Goal: Task Accomplishment & Management: Manage account settings

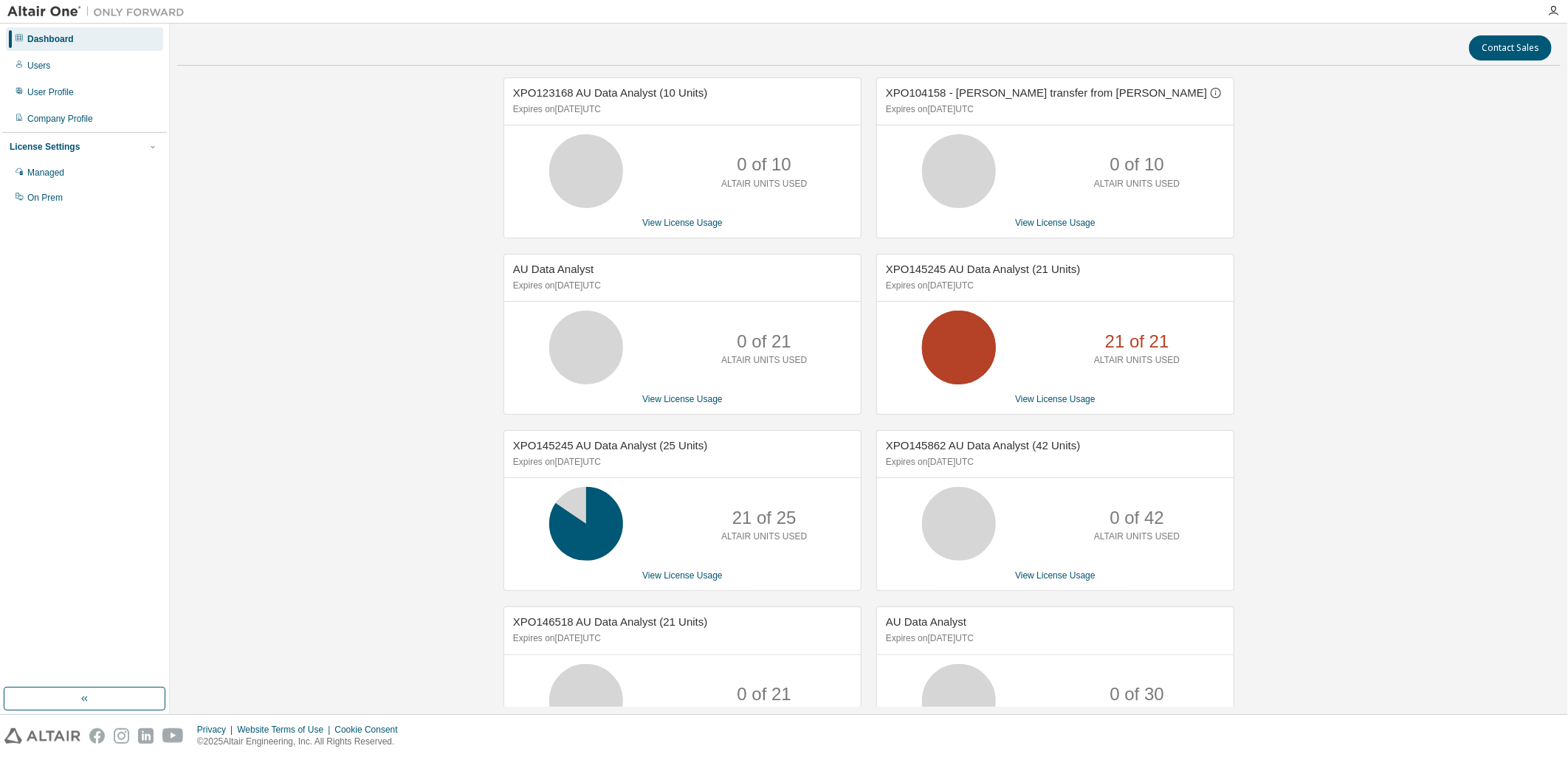
click at [1382, 284] on div "XPO123168 AU Data Analyst (10 Units) Expires on December 11, 2025 UTC 0 of 10 A…" at bounding box center [869, 453] width 1384 height 752
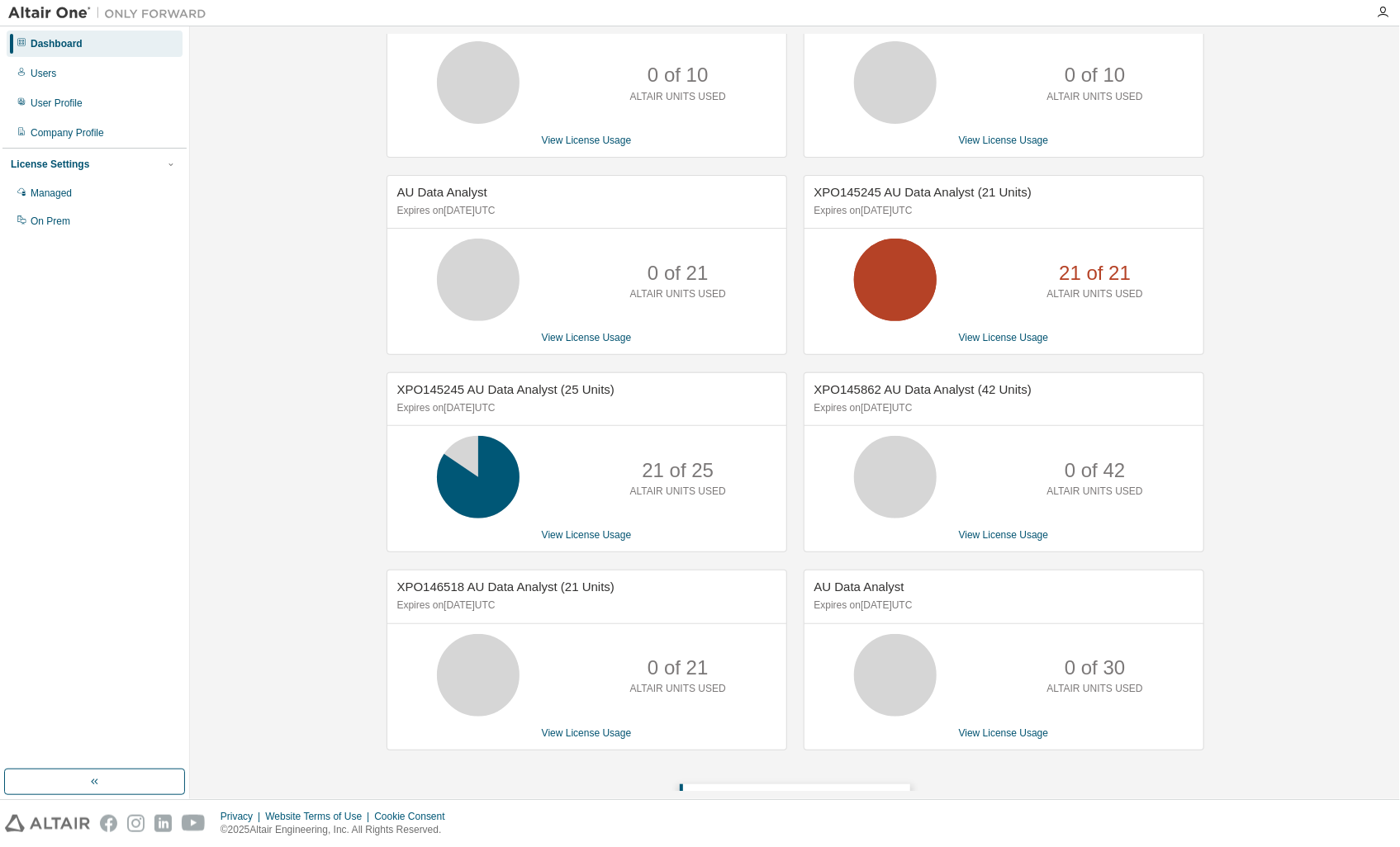
scroll to position [137, 0]
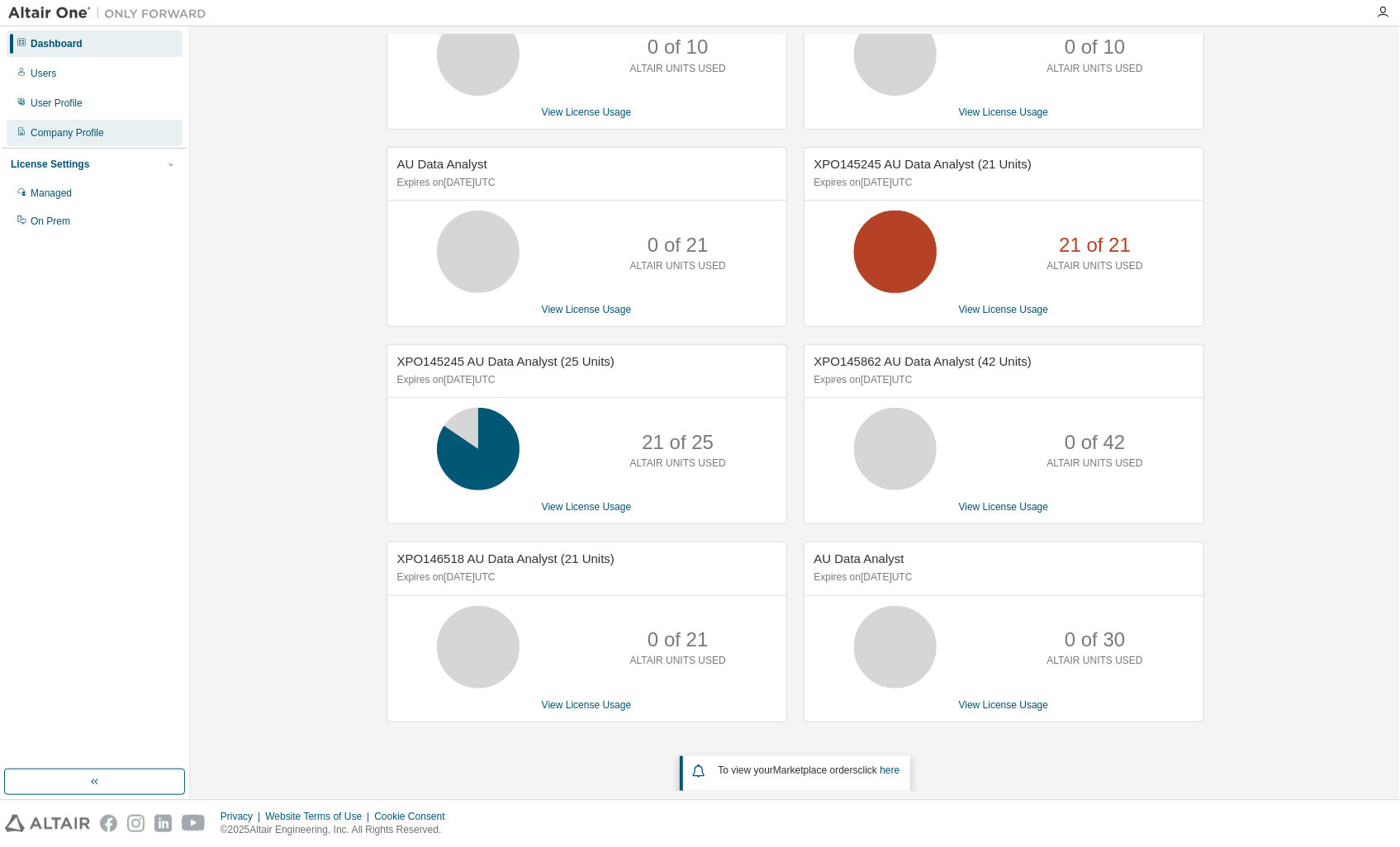
click at [73, 132] on div "Company Profile" at bounding box center [67, 132] width 74 height 13
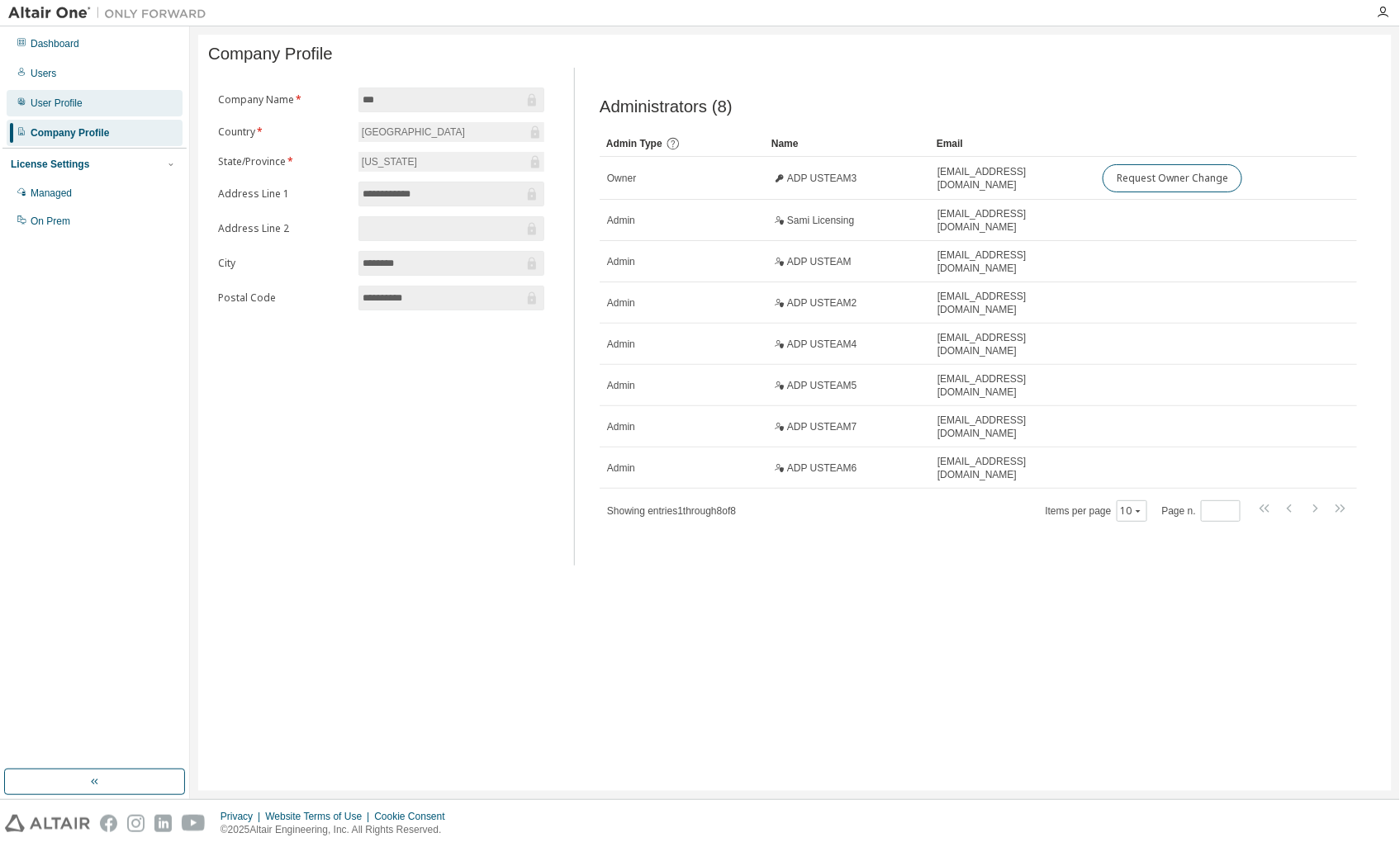
click at [42, 105] on div "User Profile" at bounding box center [56, 102] width 52 height 13
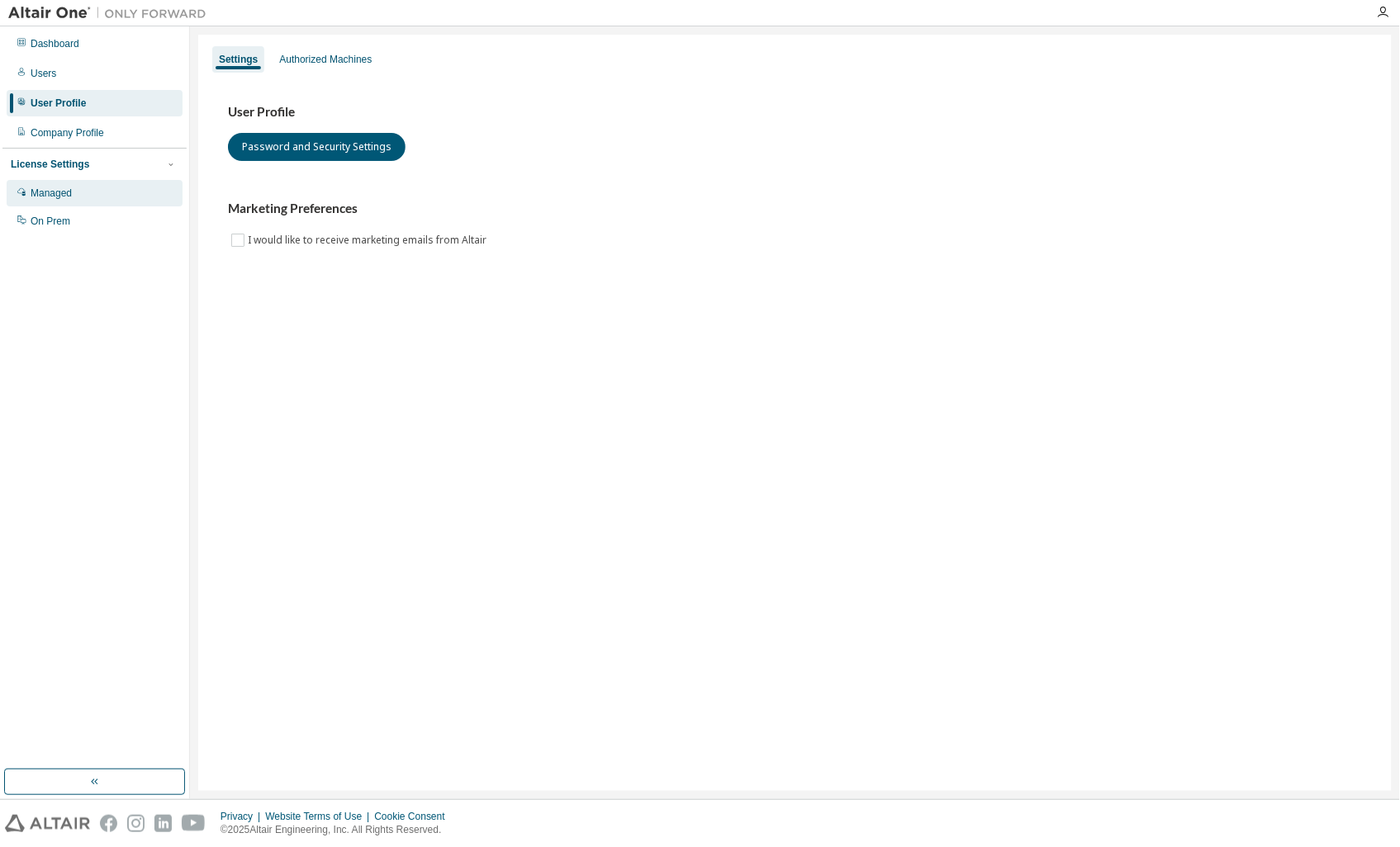
click at [46, 191] on div "Managed" at bounding box center [51, 193] width 41 height 13
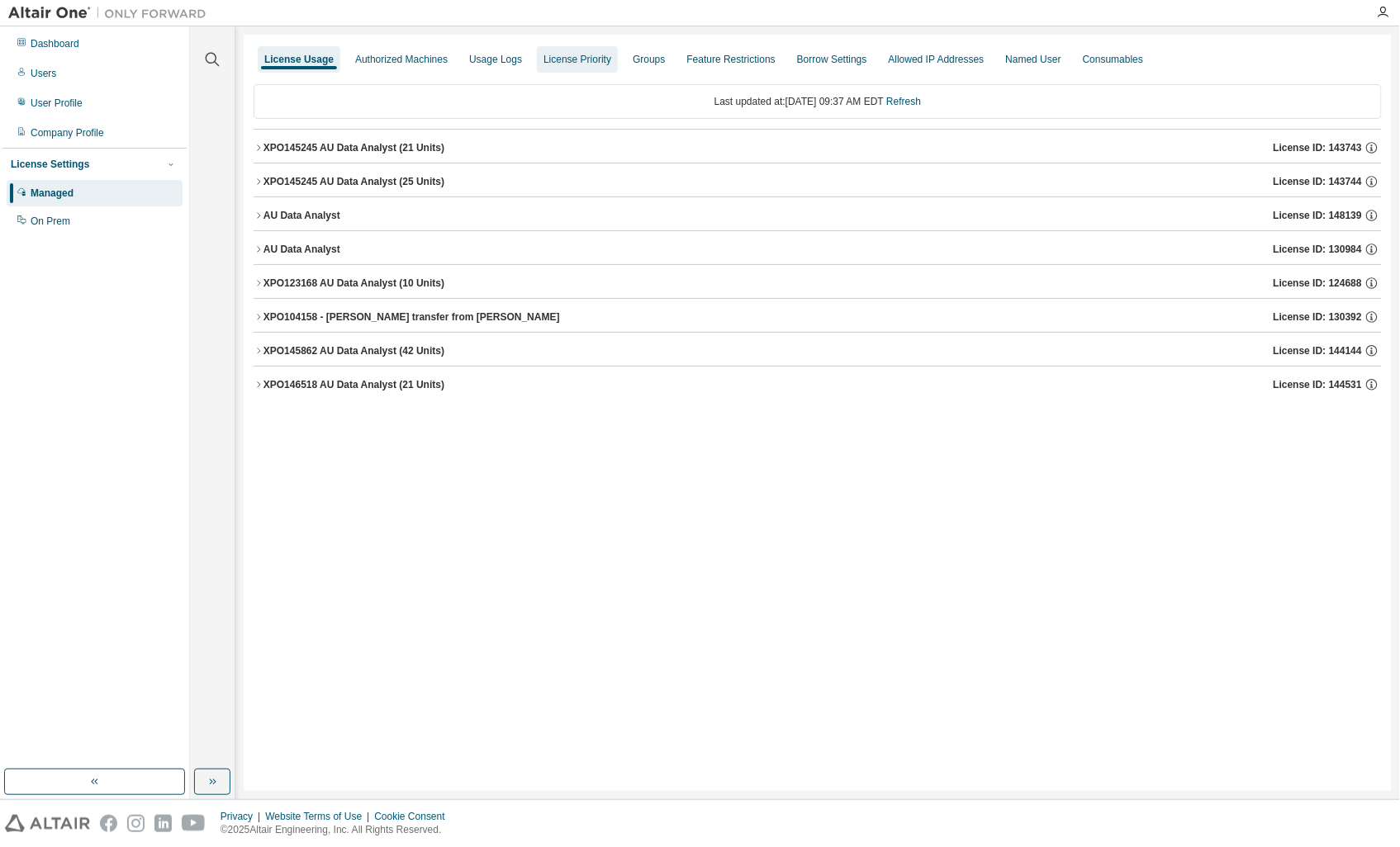
click at [588, 58] on div "License Priority" at bounding box center [576, 59] width 67 height 13
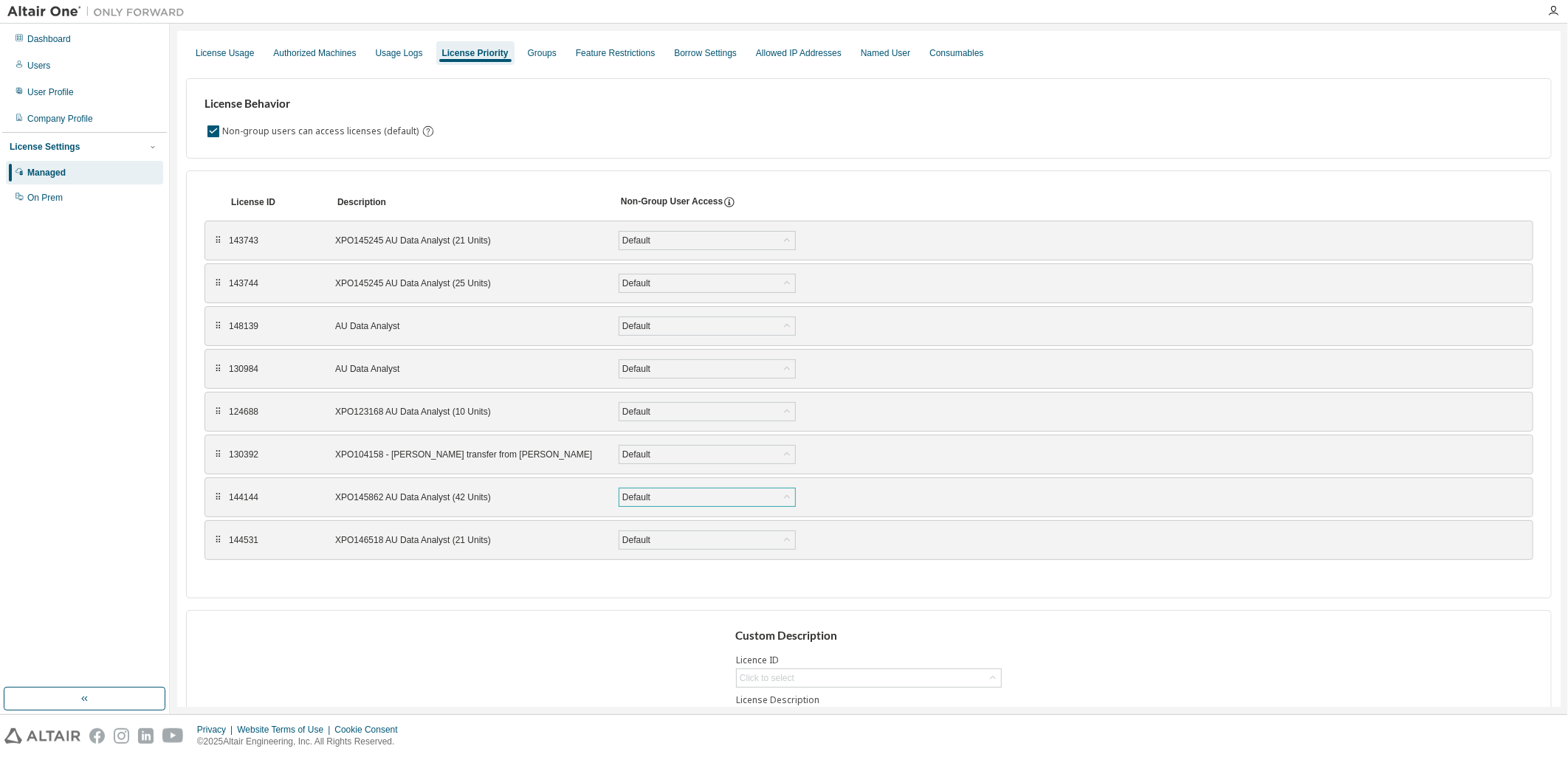
click at [791, 499] on icon at bounding box center [787, 497] width 15 height 15
drag, startPoint x: 218, startPoint y: 503, endPoint x: 222, endPoint y: 243, distance: 260.0
click at [222, 243] on div "⠿" at bounding box center [226, 238] width 9 height 12
click at [61, 90] on div "User Profile" at bounding box center [50, 92] width 46 height 12
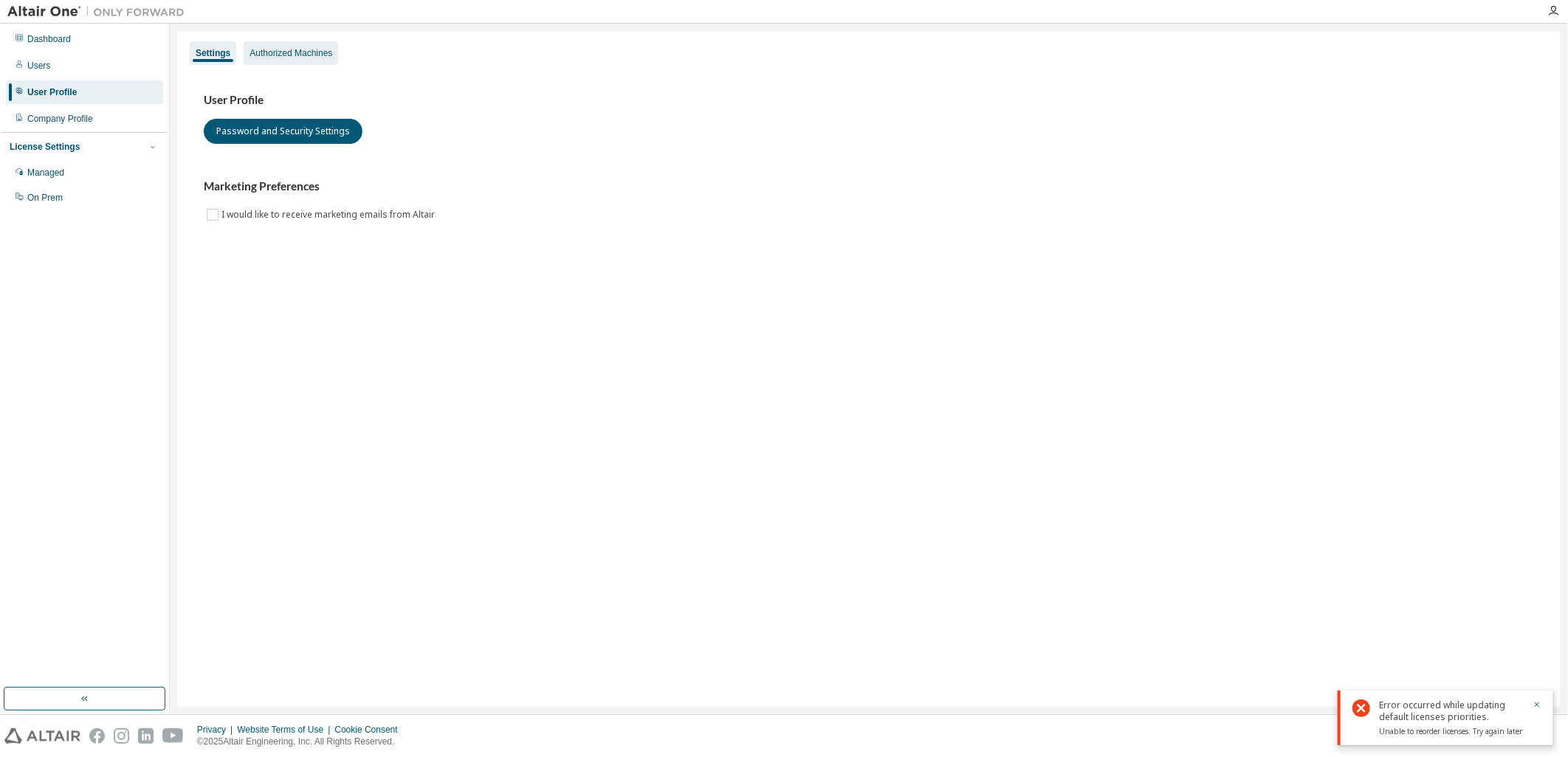
click at [288, 49] on div "Authorized Machines" at bounding box center [291, 52] width 83 height 12
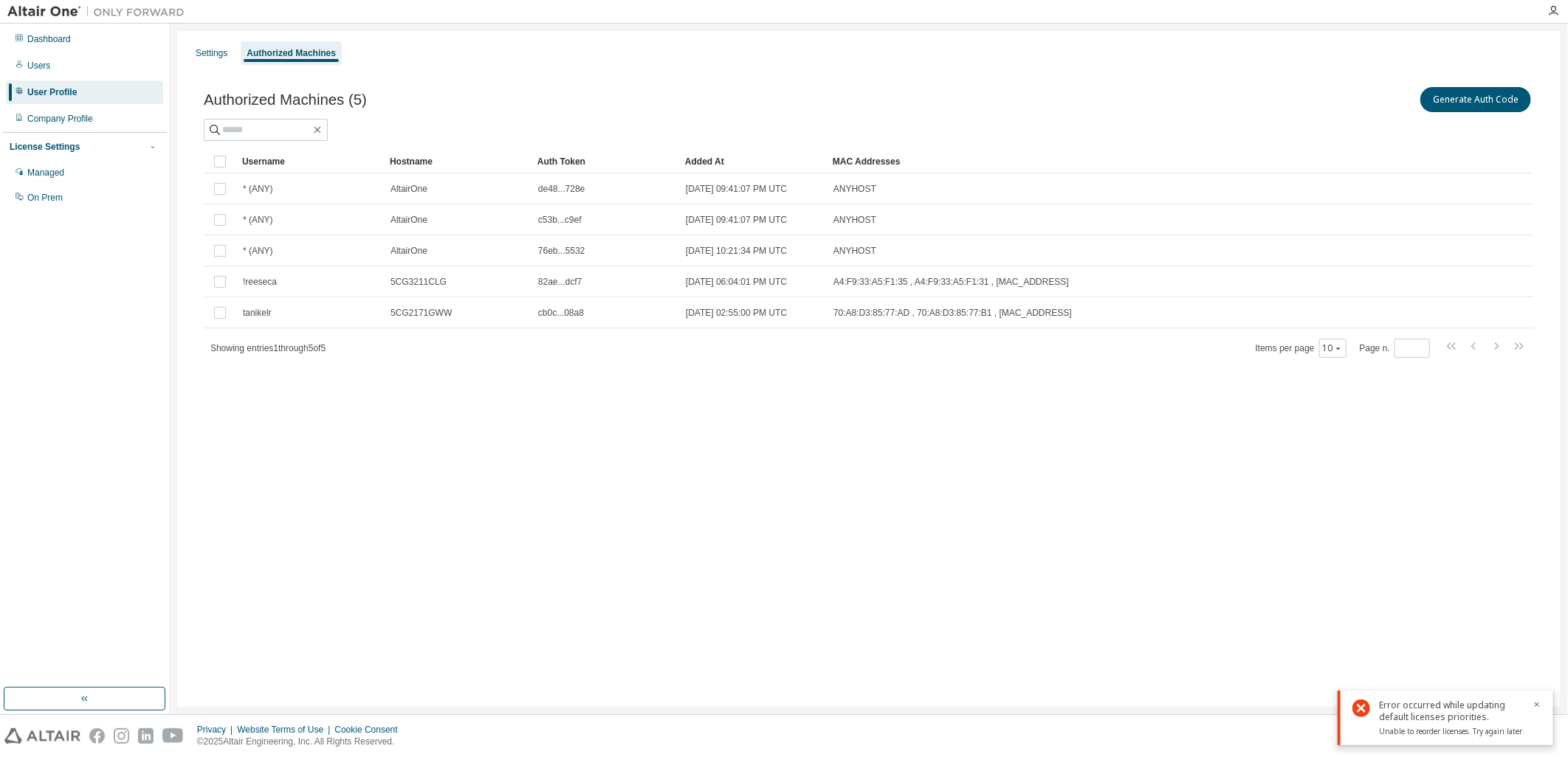
click at [1305, 498] on div "Settings Authorized Machines Authorized Machines (5) Generate Auth Code Clear L…" at bounding box center [869, 369] width 1384 height 676
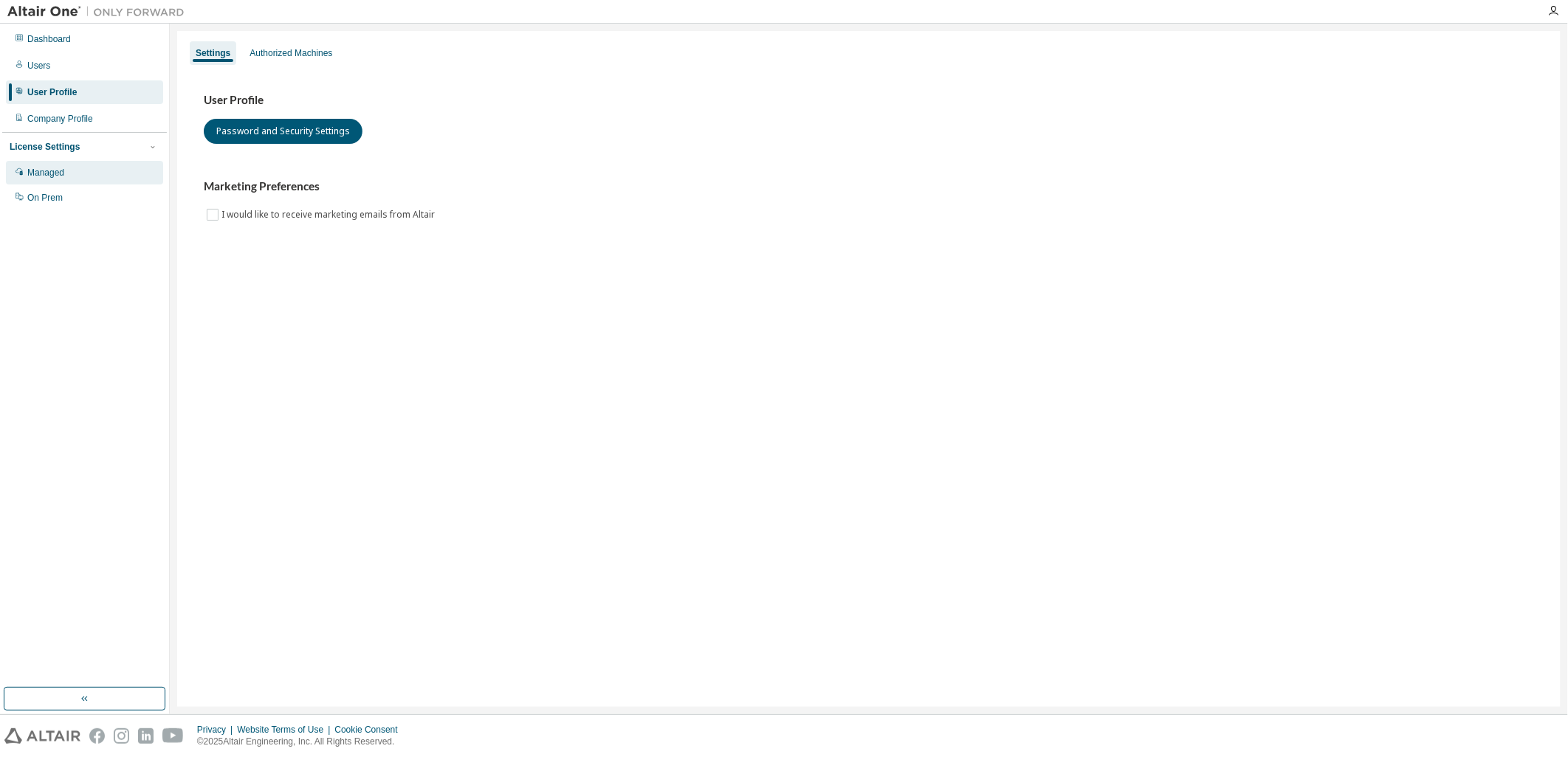
click at [64, 175] on div "Managed" at bounding box center [45, 172] width 37 height 12
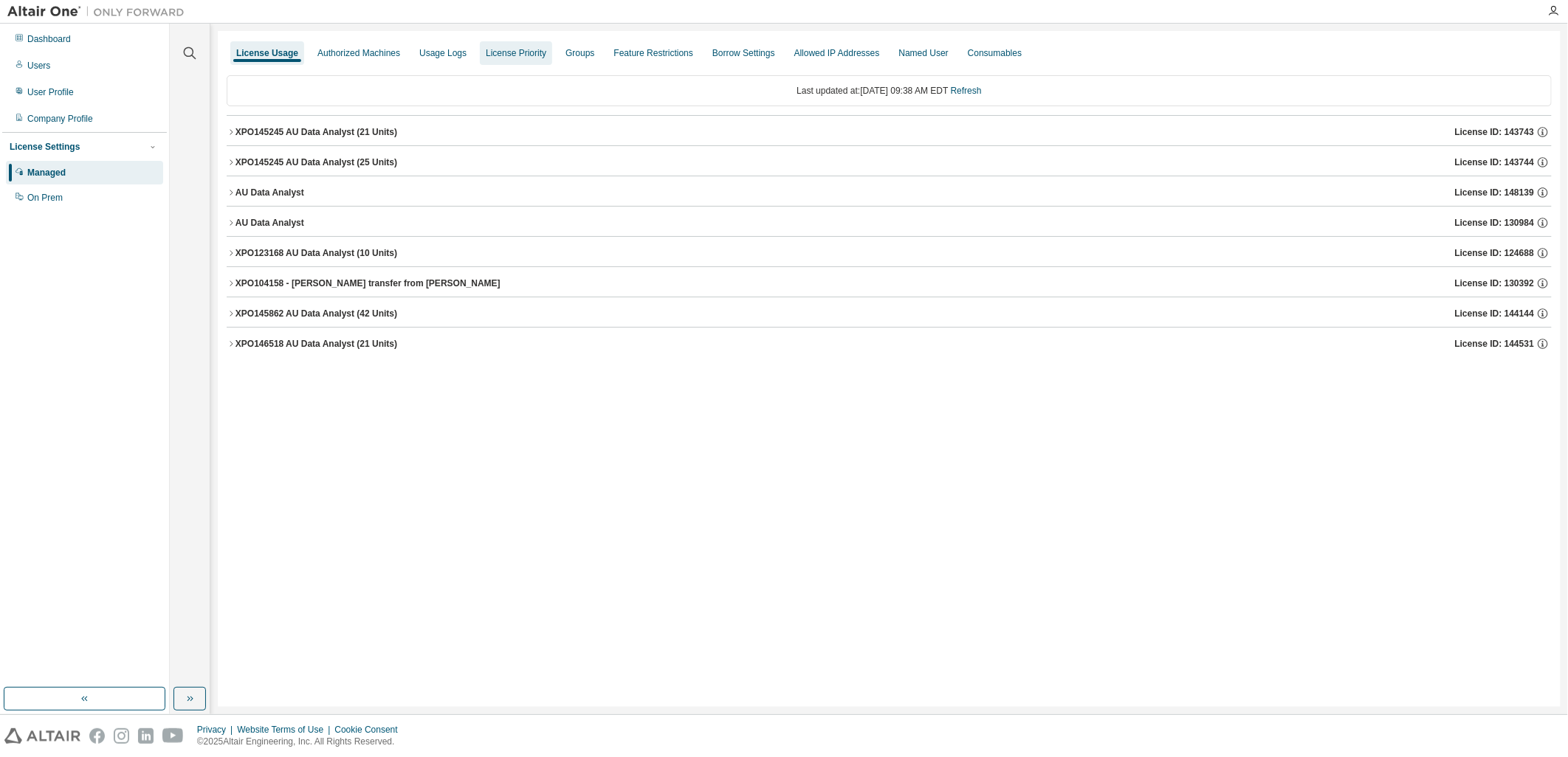
click at [537, 53] on div "License Priority" at bounding box center [515, 52] width 60 height 12
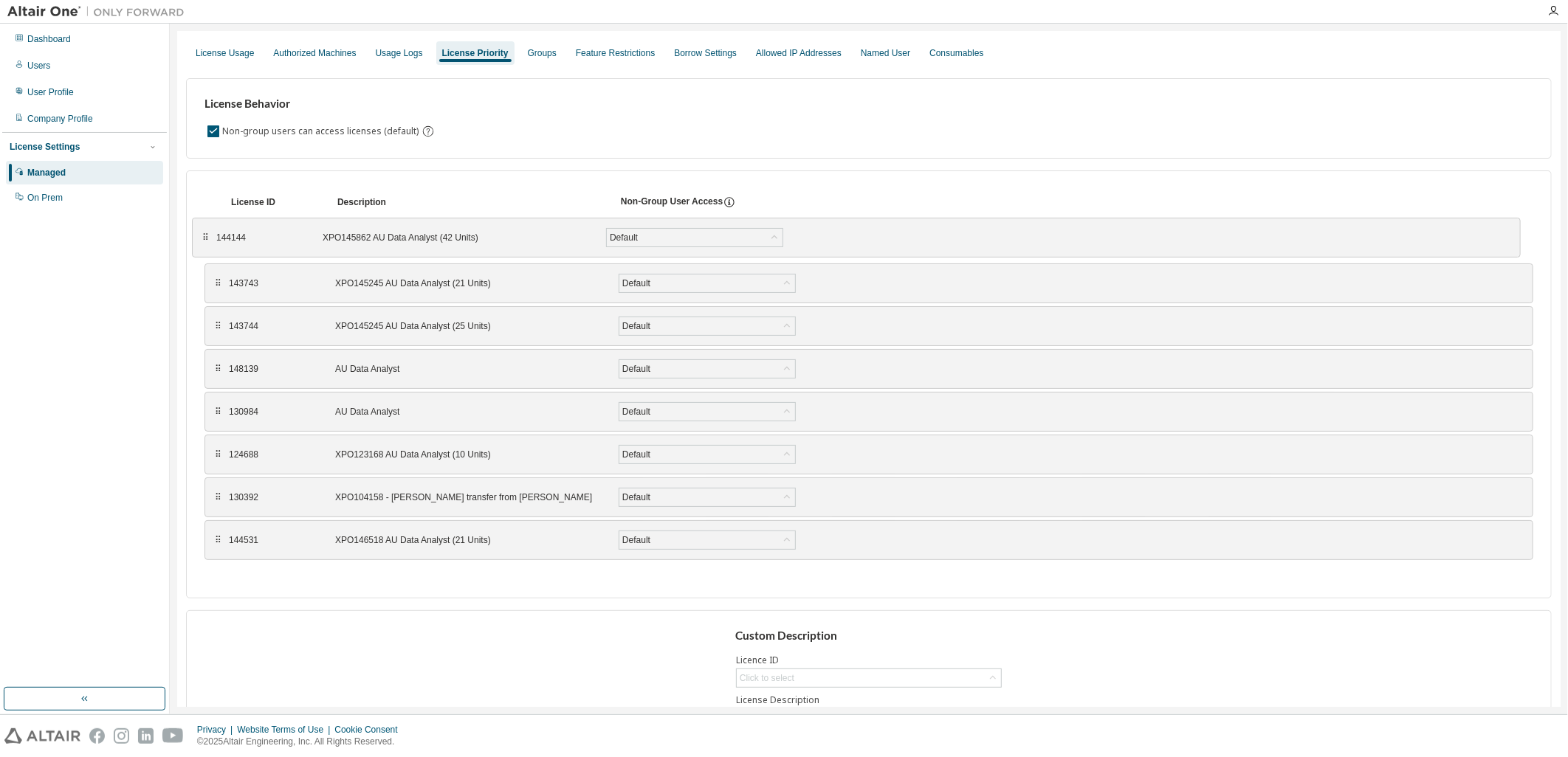
drag, startPoint x: 219, startPoint y: 503, endPoint x: 208, endPoint y: 242, distance: 261.2
click at [208, 242] on div "⠿" at bounding box center [205, 237] width 9 height 12
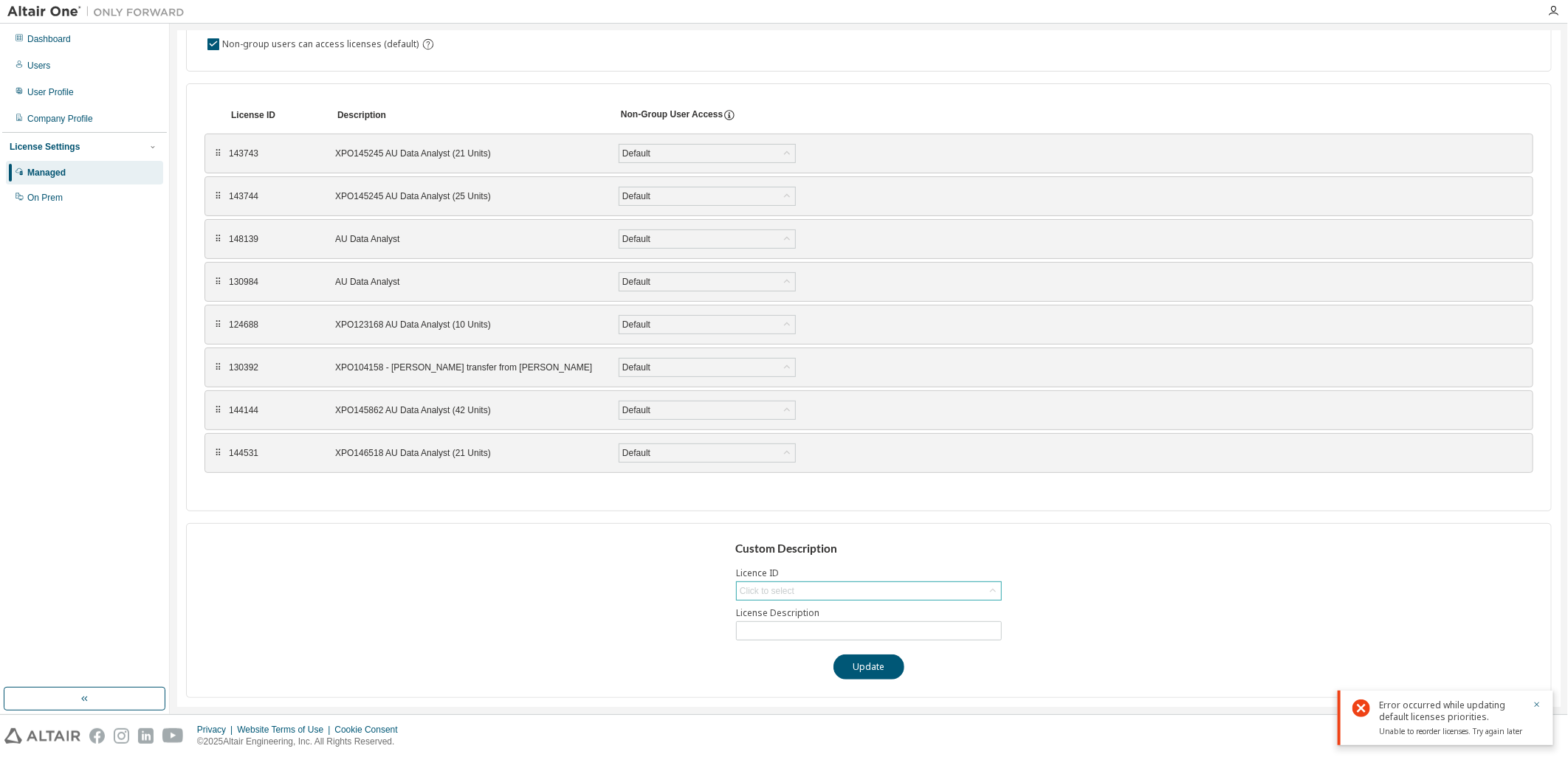
click at [995, 593] on icon at bounding box center [993, 591] width 15 height 15
click at [1053, 586] on div "Custom Description Licence ID Click to select 143743 - XPO145245 AU Data Analys…" at bounding box center [869, 610] width 1366 height 175
click at [224, 410] on div "⠿ 144144 XPO145862 AU Data Analyst (42 Units) Default Save" at bounding box center [869, 410] width 1329 height 40
click at [215, 410] on div "⠿" at bounding box center [218, 410] width 9 height 12
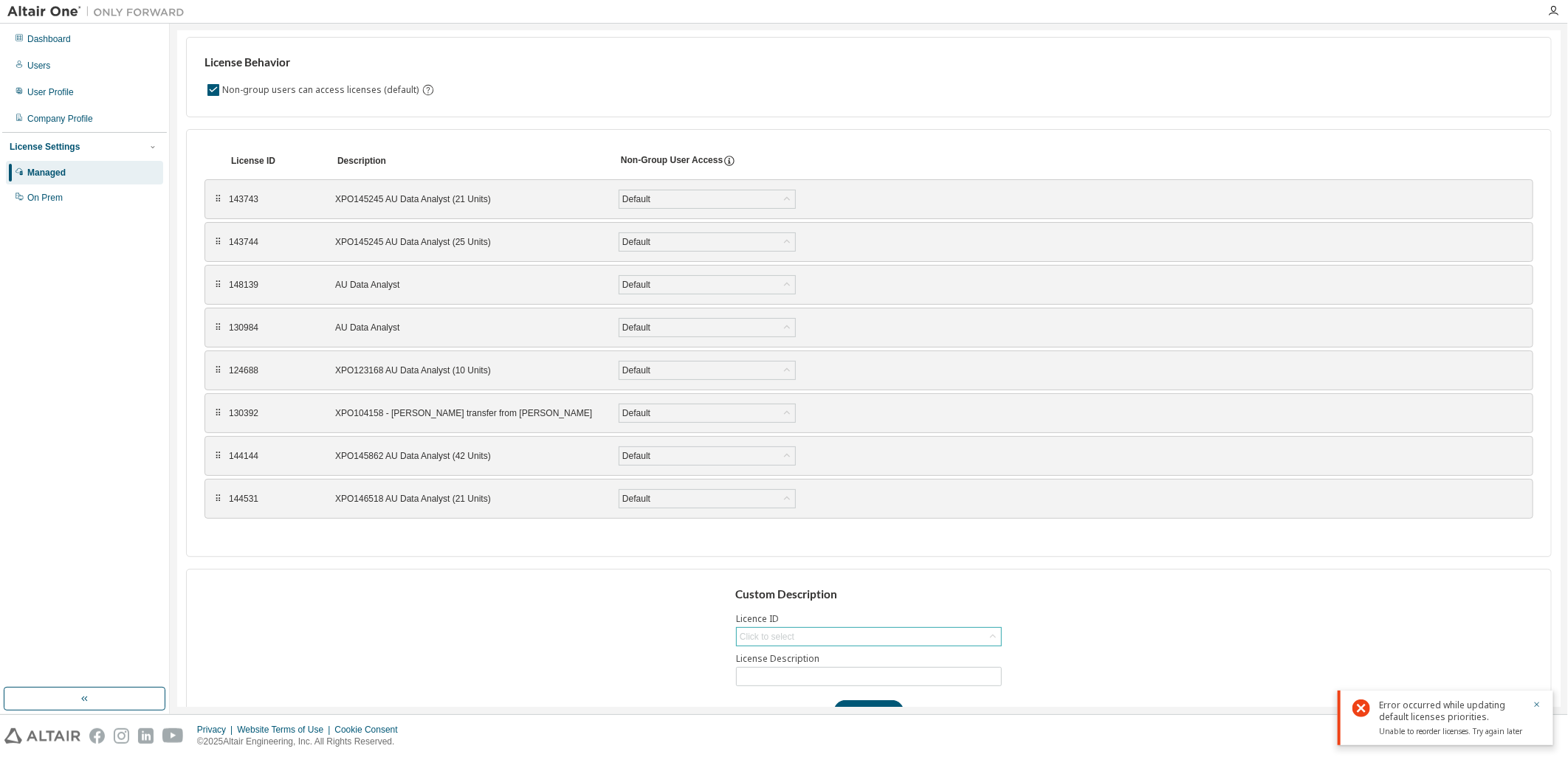
scroll to position [0, 0]
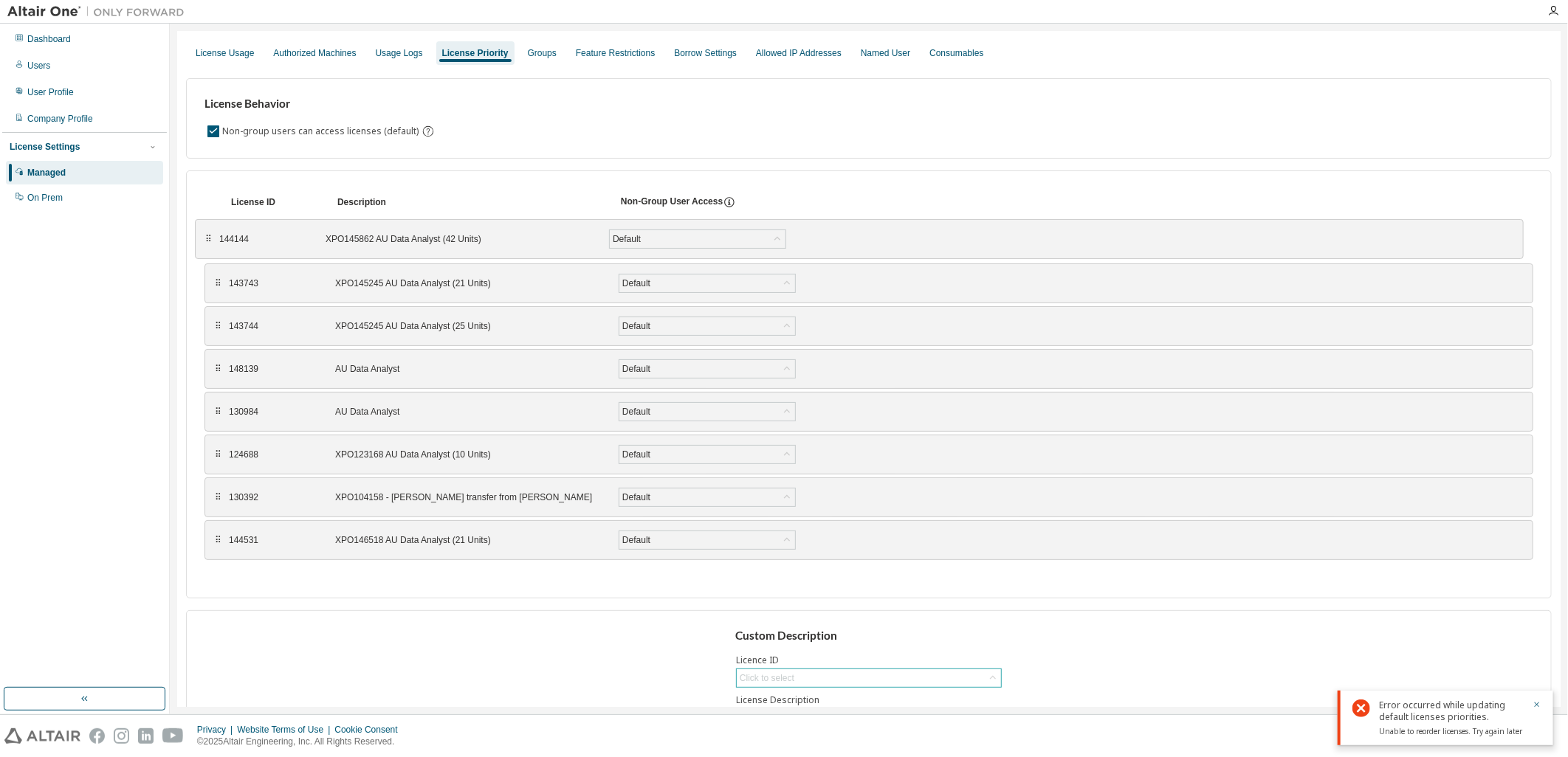
drag, startPoint x: 222, startPoint y: 498, endPoint x: 211, endPoint y: 240, distance: 258.2
click at [211, 240] on div "⠿" at bounding box center [208, 239] width 9 height 12
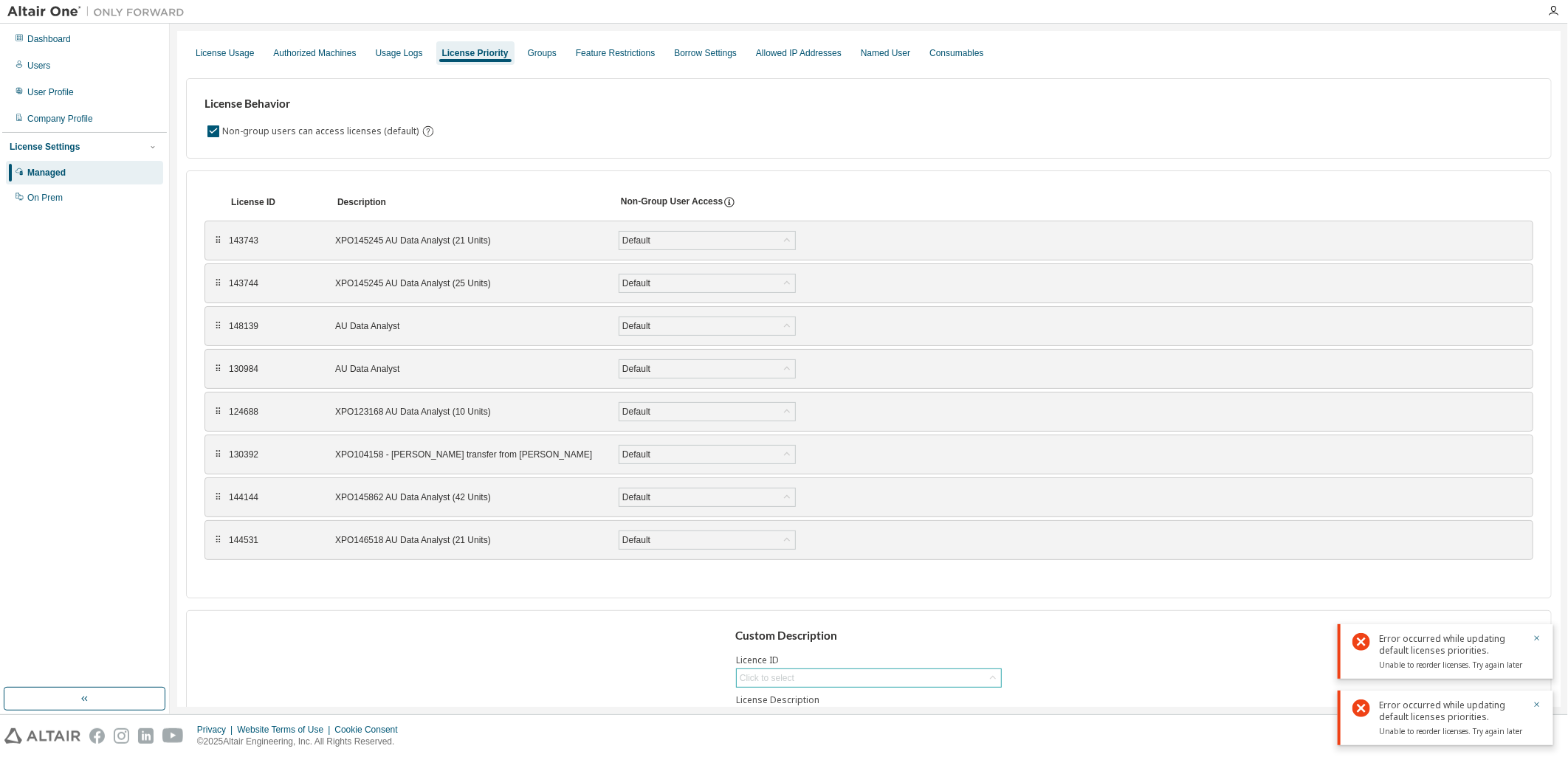
click at [1544, 640] on div "Error occurred while updating default licenses priorities. Unable to reorder li…" at bounding box center [1445, 652] width 215 height 55
click at [1538, 640] on icon "button" at bounding box center [1537, 638] width 9 height 9
click at [1537, 703] on icon "button" at bounding box center [1537, 705] width 9 height 9
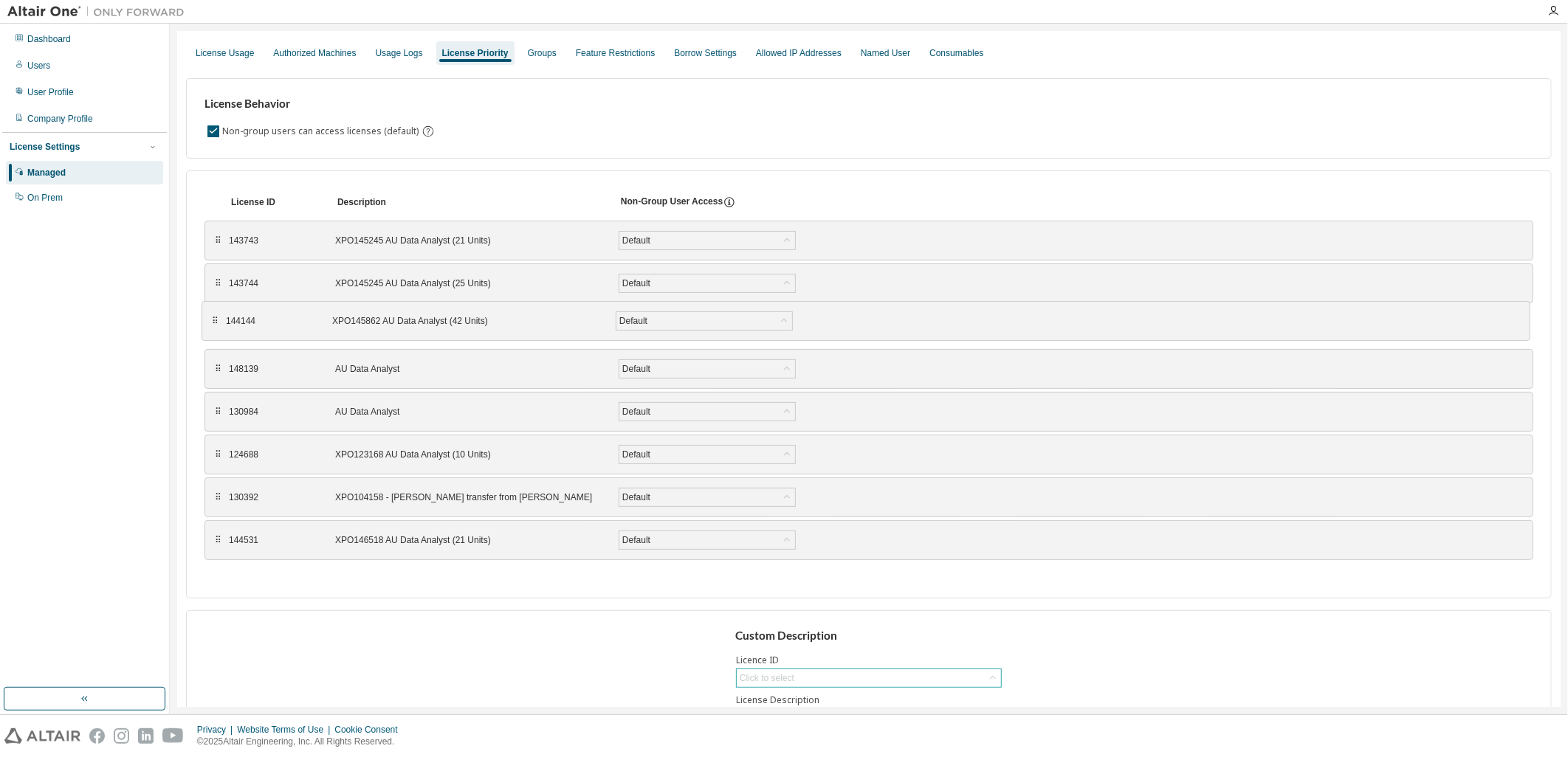
drag, startPoint x: 215, startPoint y: 497, endPoint x: 211, endPoint y: 321, distance: 176.0
click at [211, 321] on div "⠿" at bounding box center [215, 321] width 9 height 12
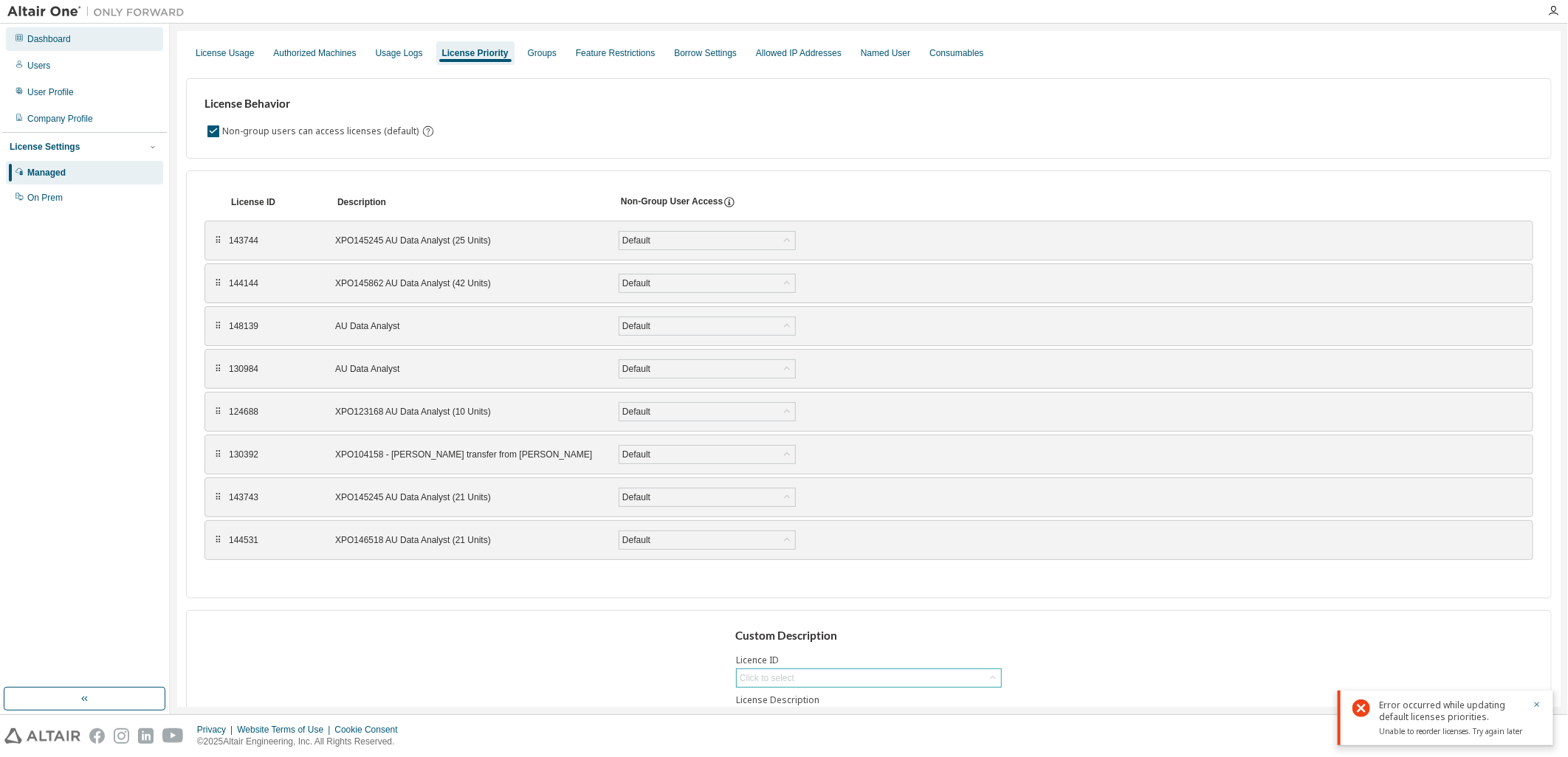
click at [62, 38] on div "Dashboard" at bounding box center [49, 38] width 44 height 12
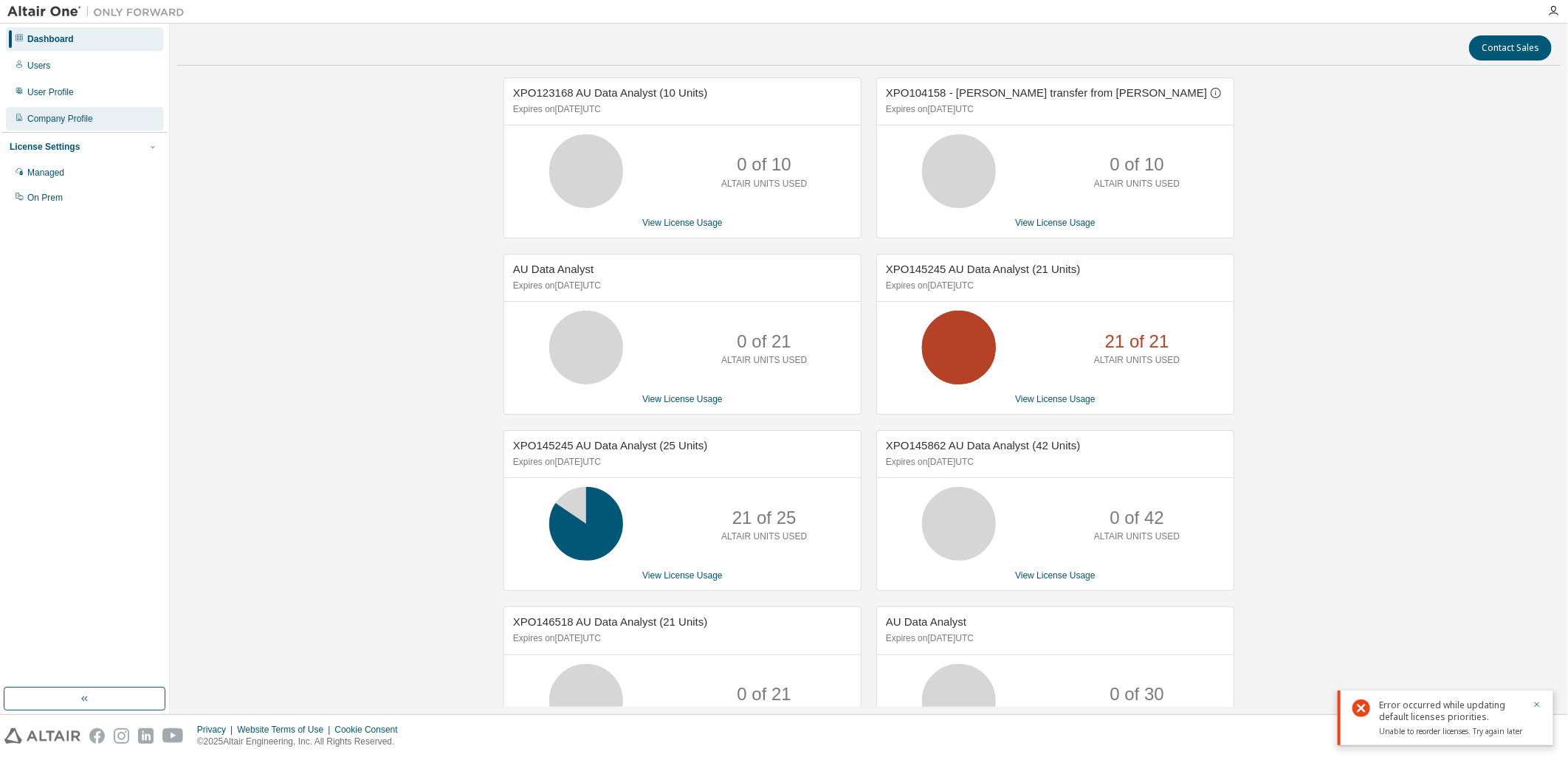
click at [93, 119] on div "Company Profile" at bounding box center [60, 118] width 66 height 12
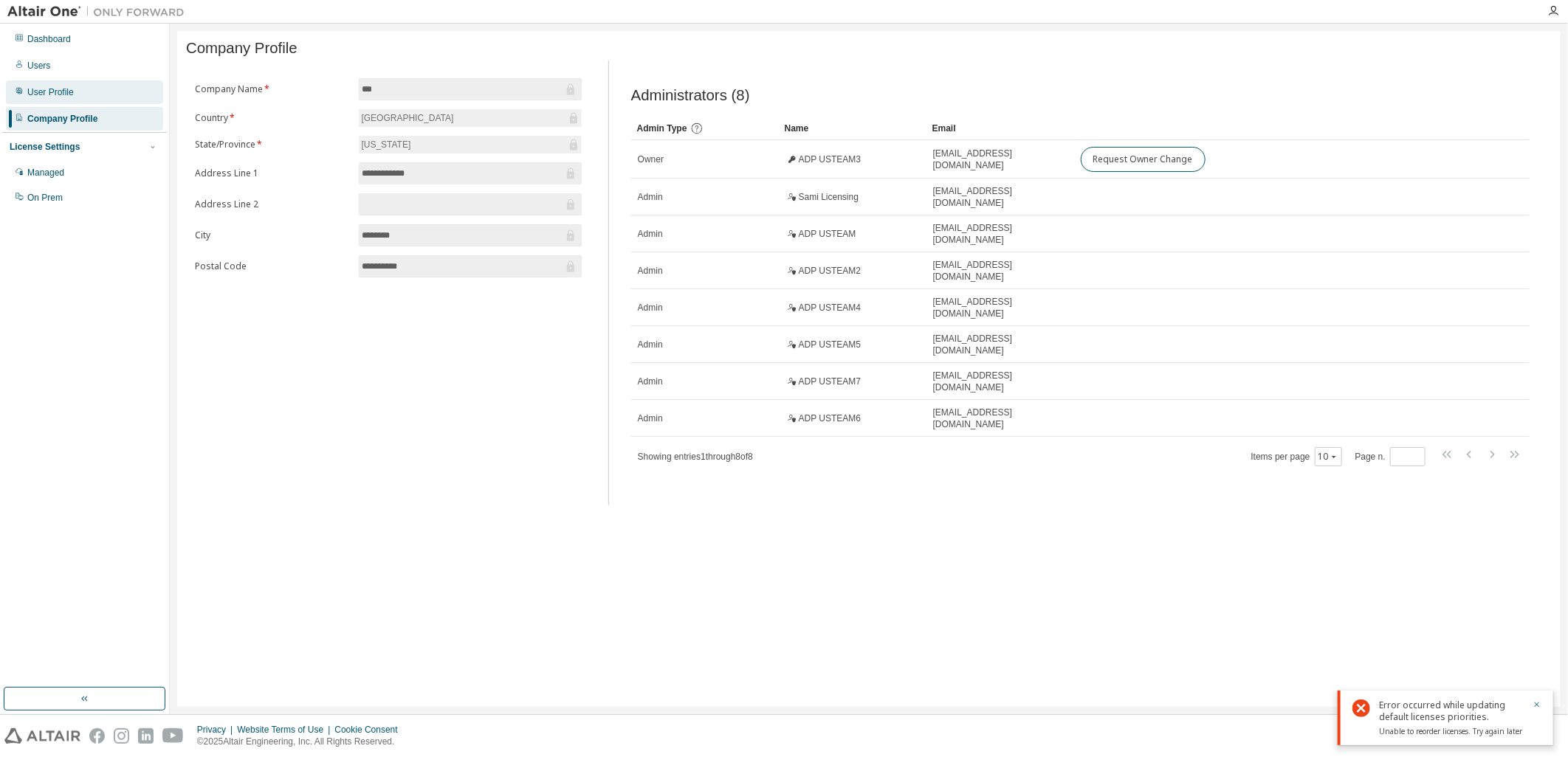
click at [60, 90] on div "User Profile" at bounding box center [50, 92] width 46 height 12
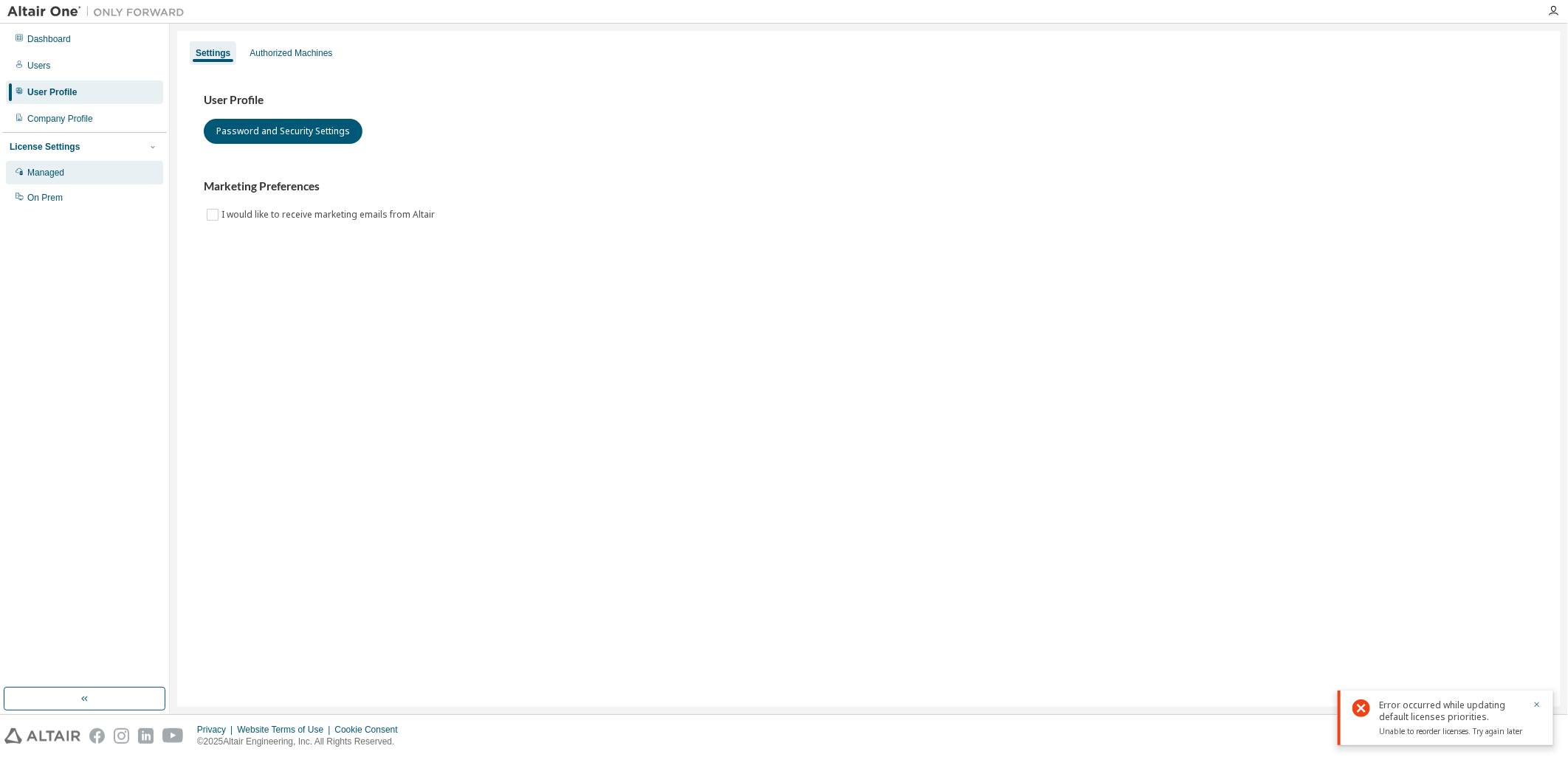
click at [48, 174] on div "Managed" at bounding box center [45, 172] width 37 height 12
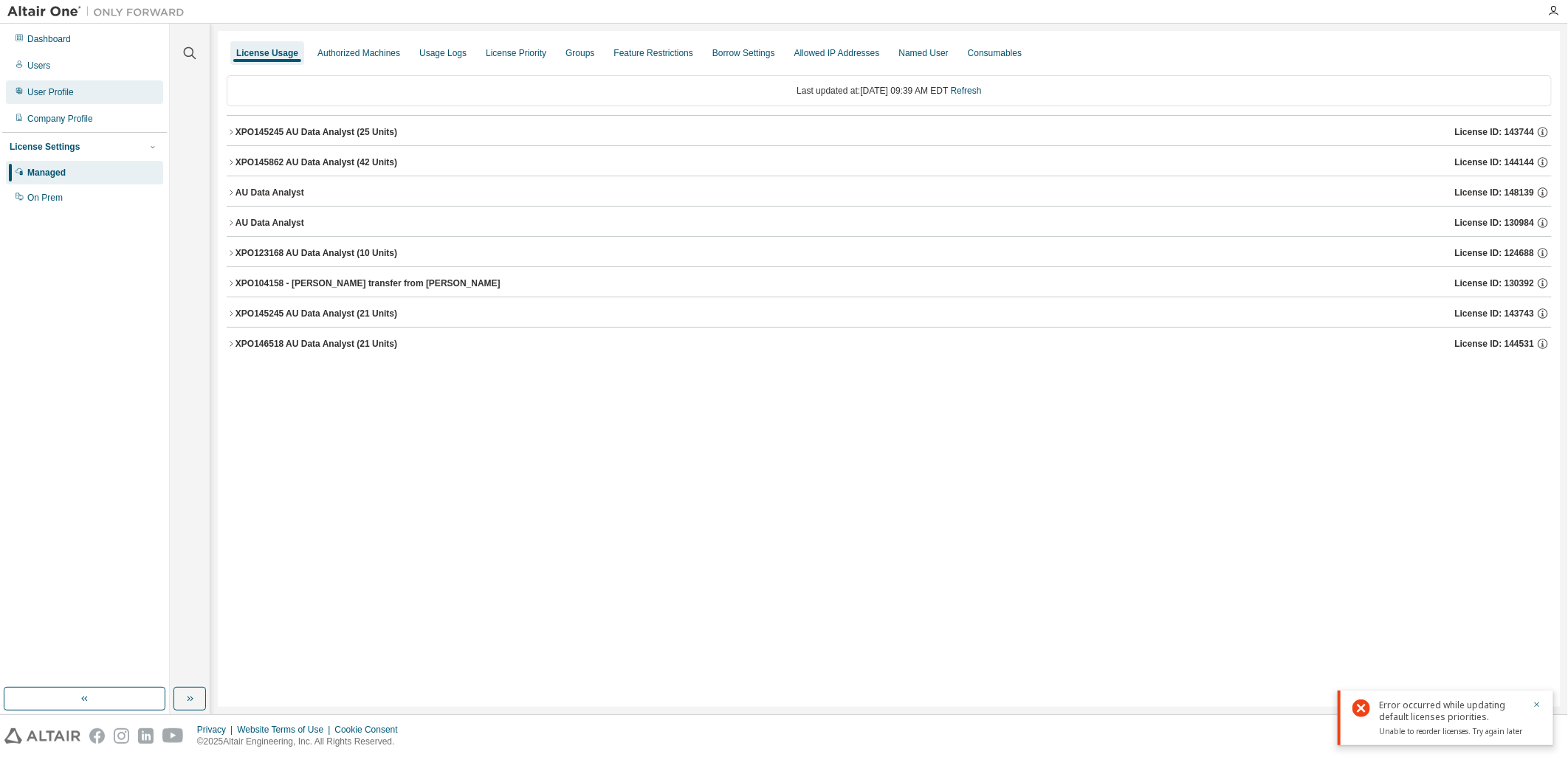
click at [60, 90] on div "User Profile" at bounding box center [50, 92] width 46 height 12
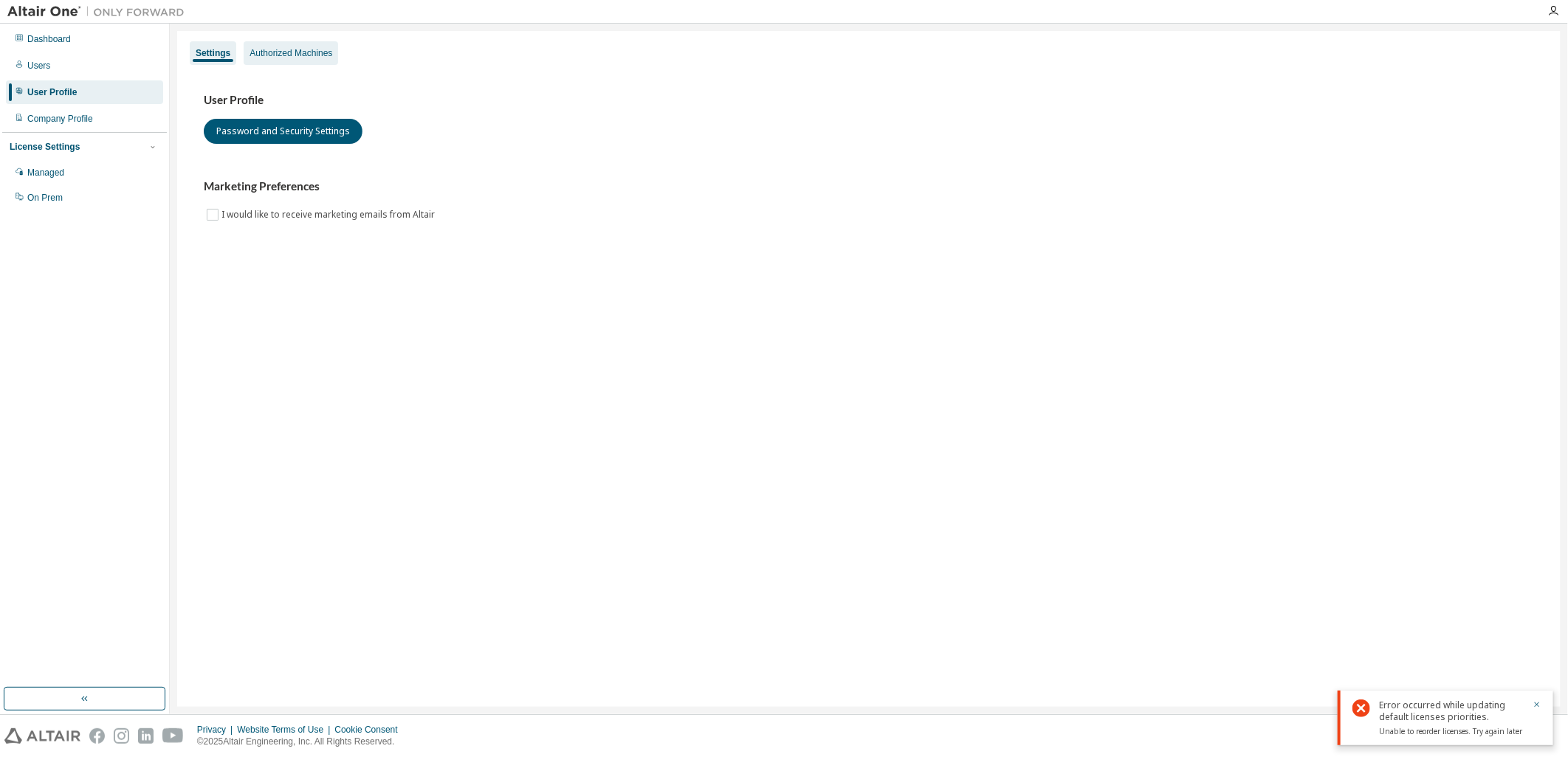
click at [313, 59] on div "Authorized Machines" at bounding box center [291, 53] width 95 height 23
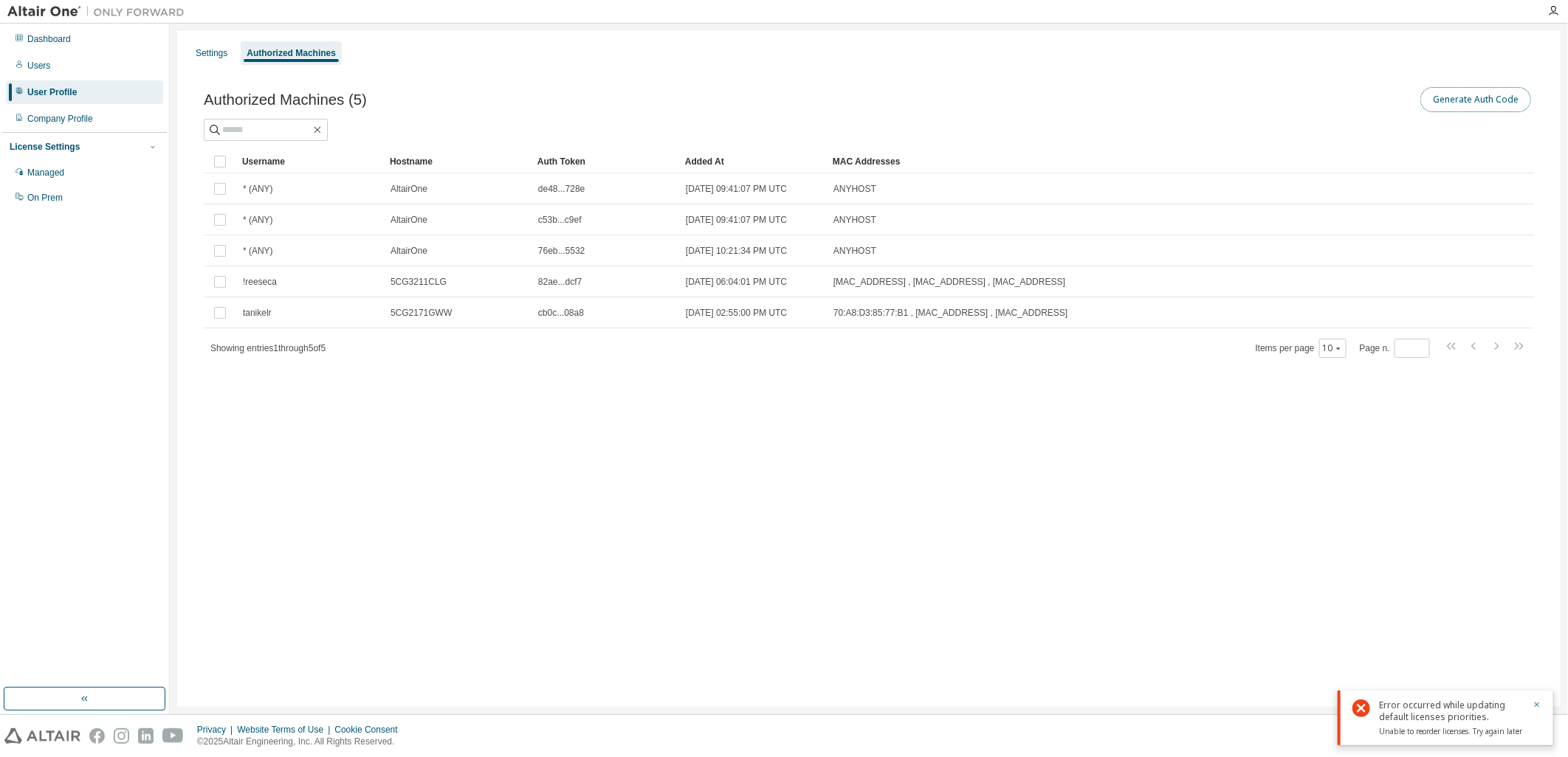
click at [1471, 103] on button "Generate Auth Code" at bounding box center [1476, 99] width 110 height 25
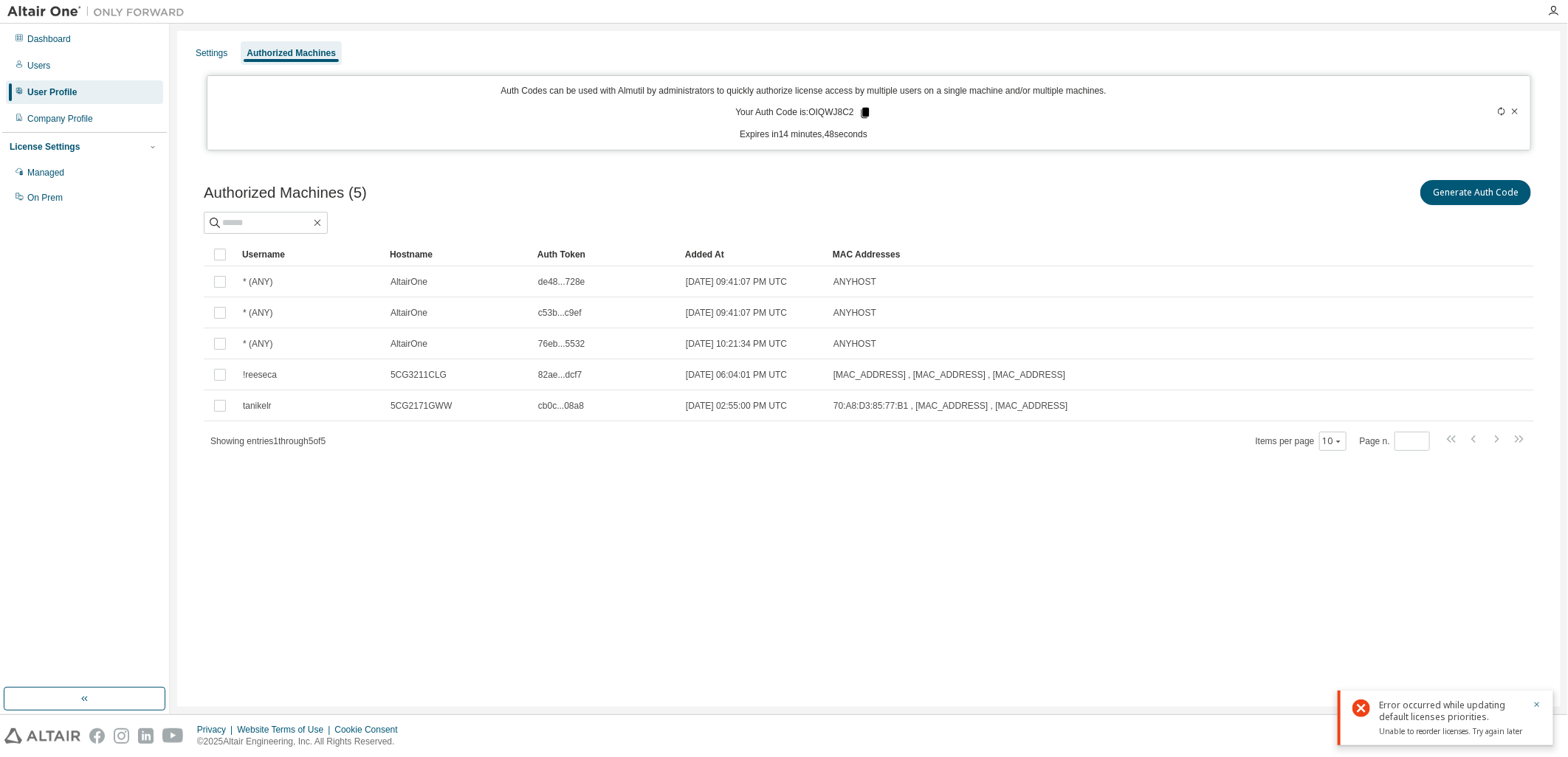
click at [865, 112] on icon at bounding box center [865, 113] width 8 height 10
click at [52, 178] on div "Managed" at bounding box center [45, 172] width 37 height 12
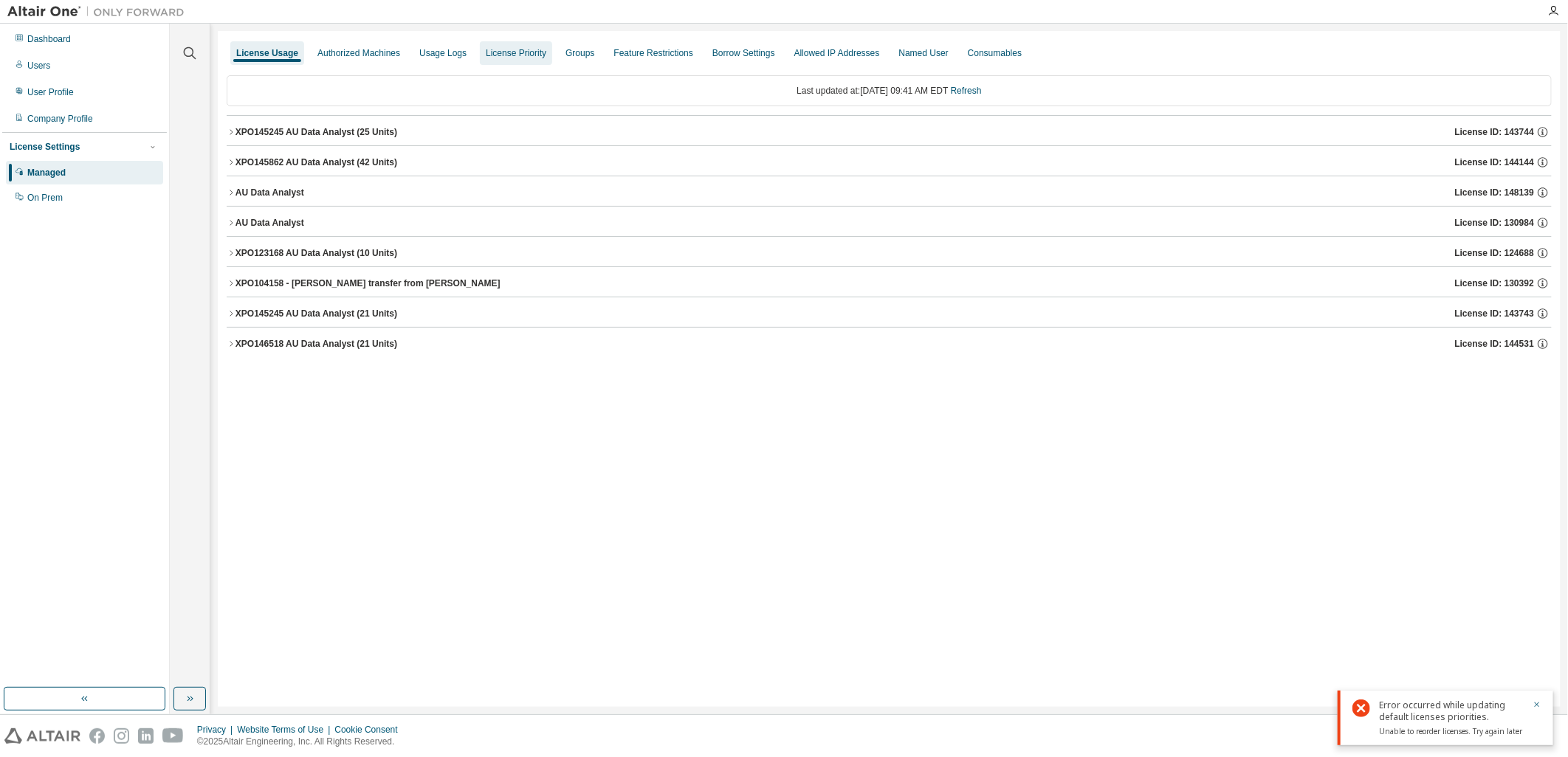
click at [522, 43] on div "License Priority" at bounding box center [516, 53] width 72 height 23
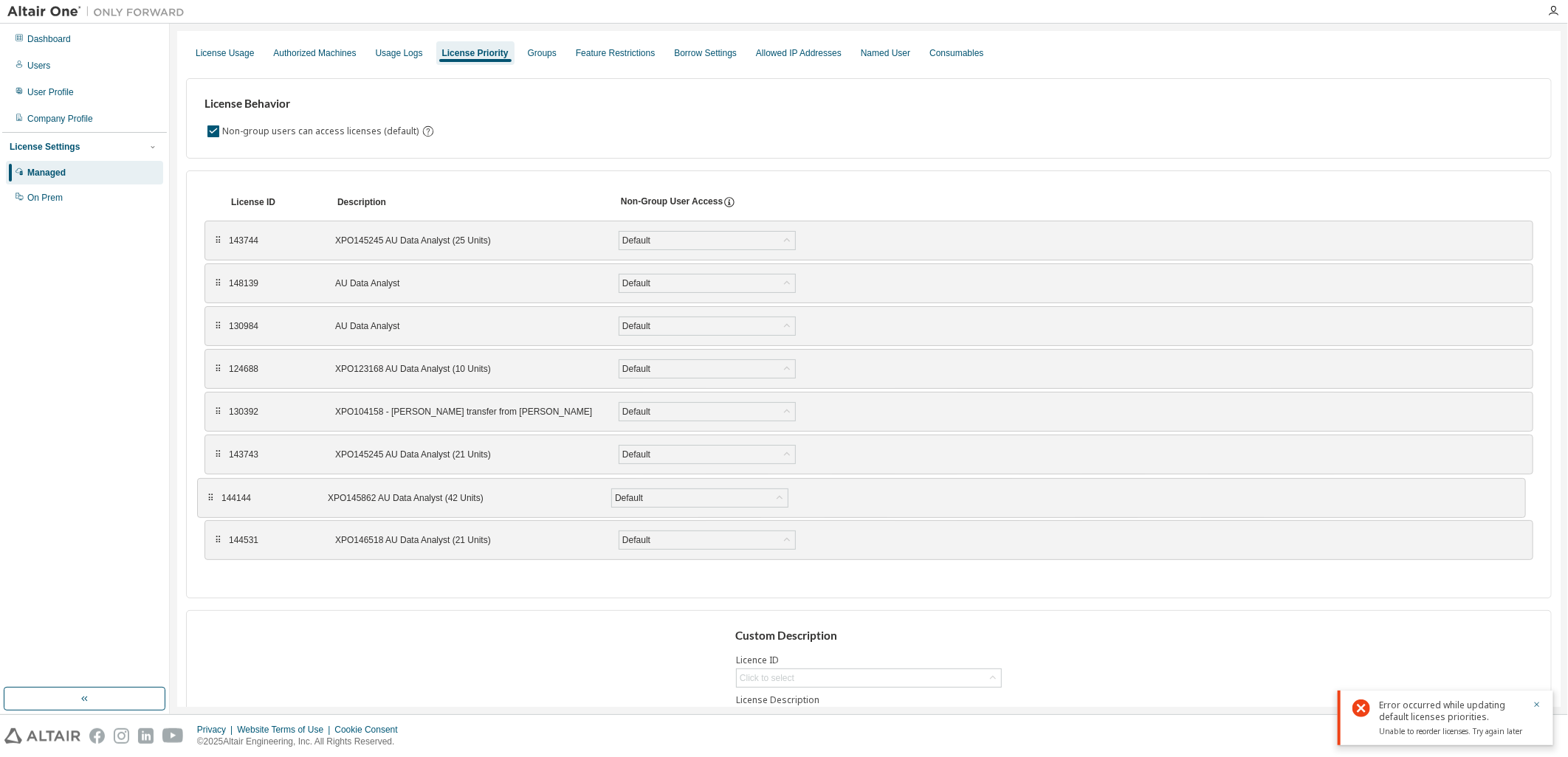
drag, startPoint x: 215, startPoint y: 283, endPoint x: 208, endPoint y: 498, distance: 215.1
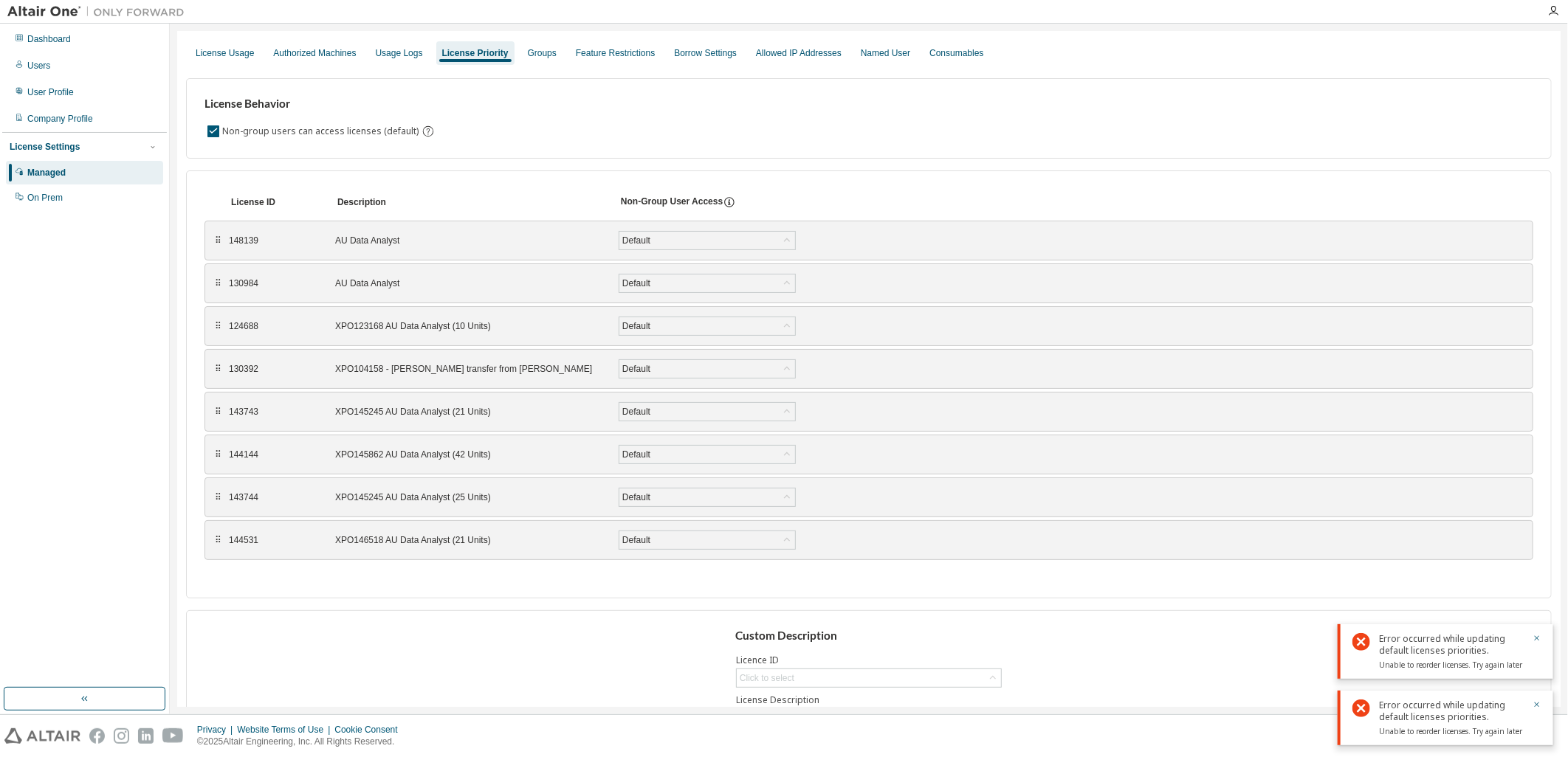
click at [1028, 160] on div "License Behavior Non-group users can access licenses (default) License ID Descr…" at bounding box center [869, 426] width 1366 height 719
click at [56, 34] on div "Dashboard" at bounding box center [49, 38] width 44 height 12
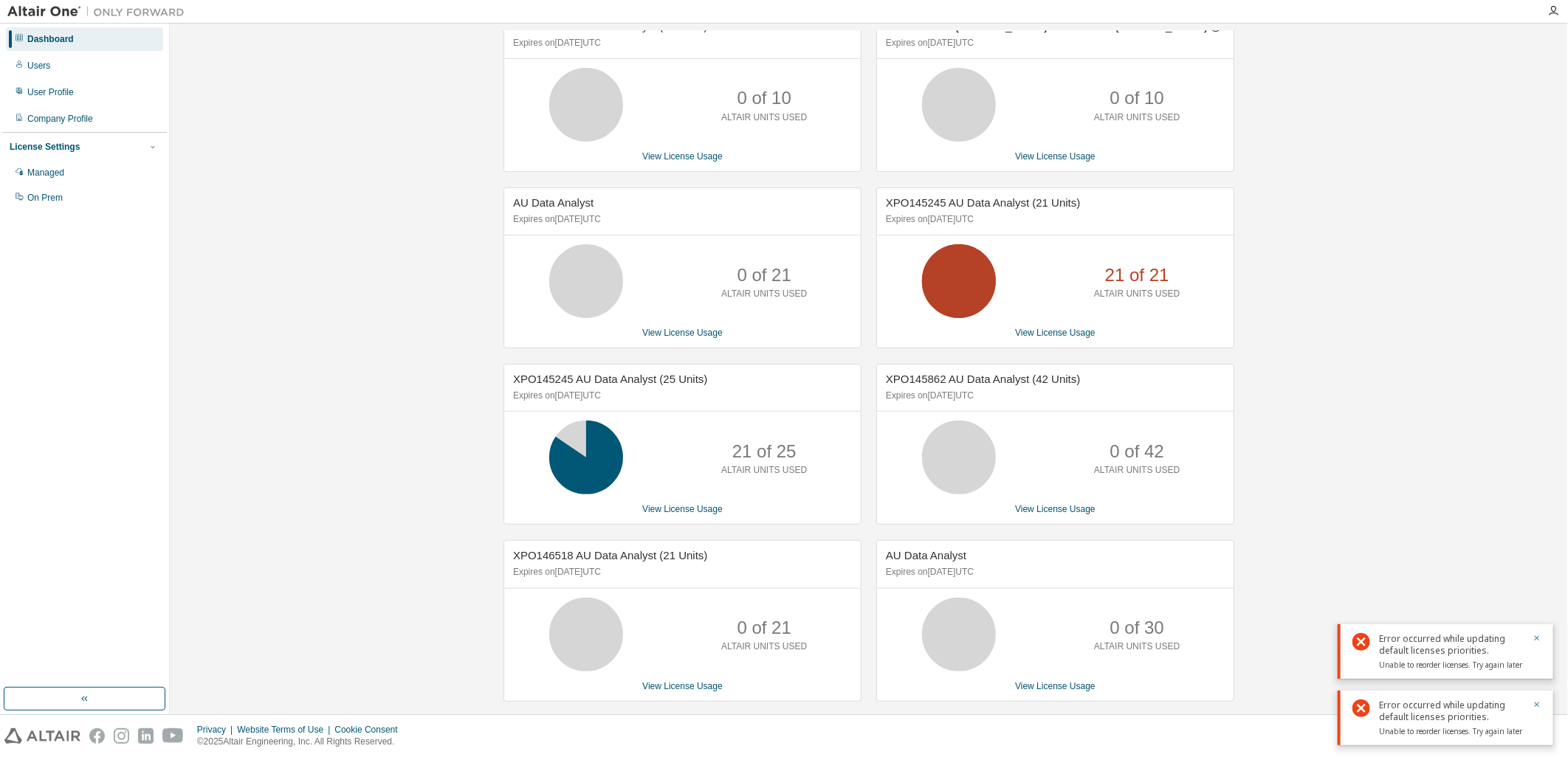
scroll to position [41, 0]
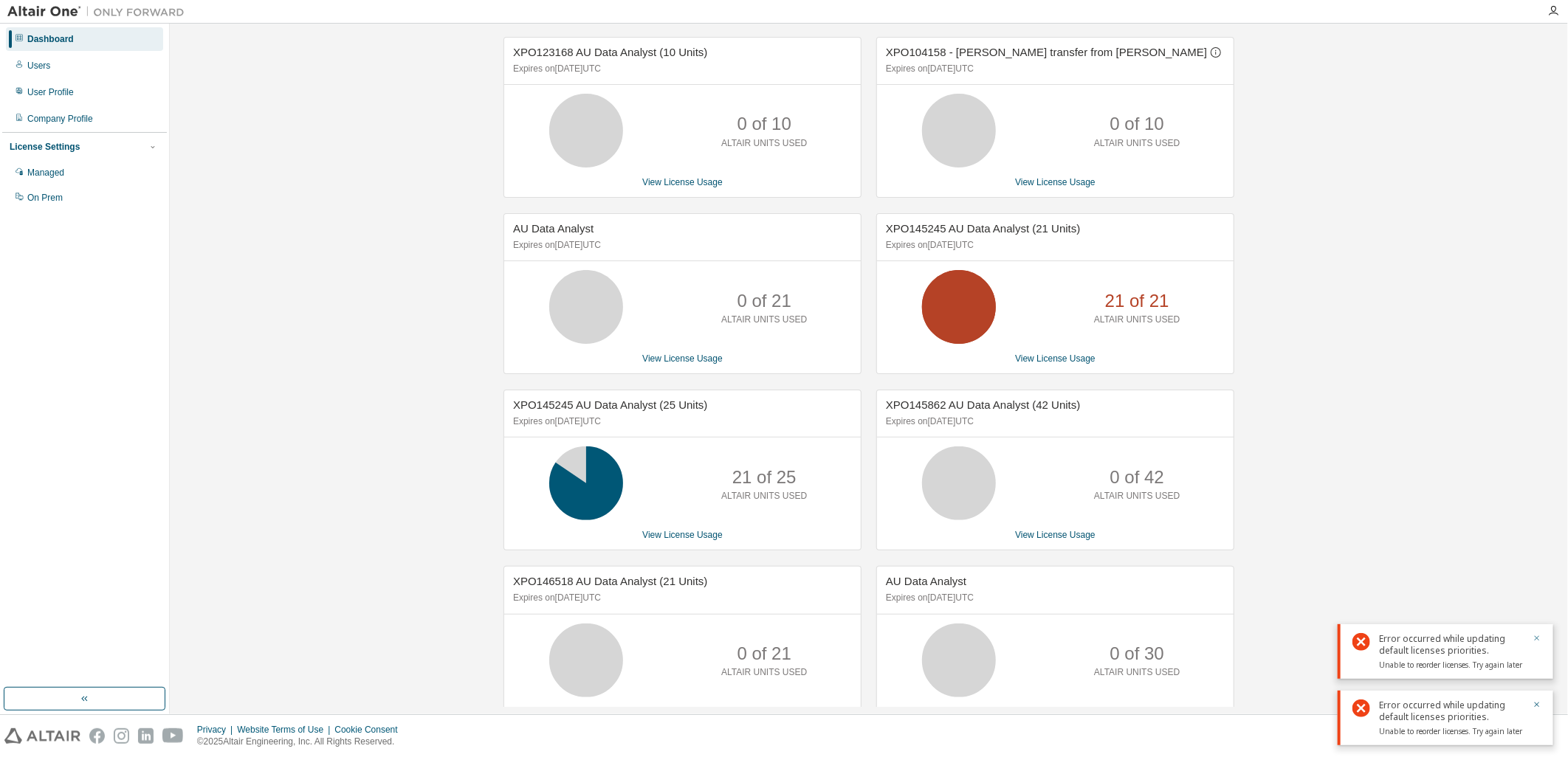
click at [1541, 637] on icon "button" at bounding box center [1537, 638] width 9 height 9
click at [1541, 702] on icon "button" at bounding box center [1537, 705] width 9 height 9
click at [1492, 578] on div "XPO123168 AU Data Analyst (10 Units) Expires on December 11, 2025 UTC 0 of 10 A…" at bounding box center [869, 413] width 1384 height 752
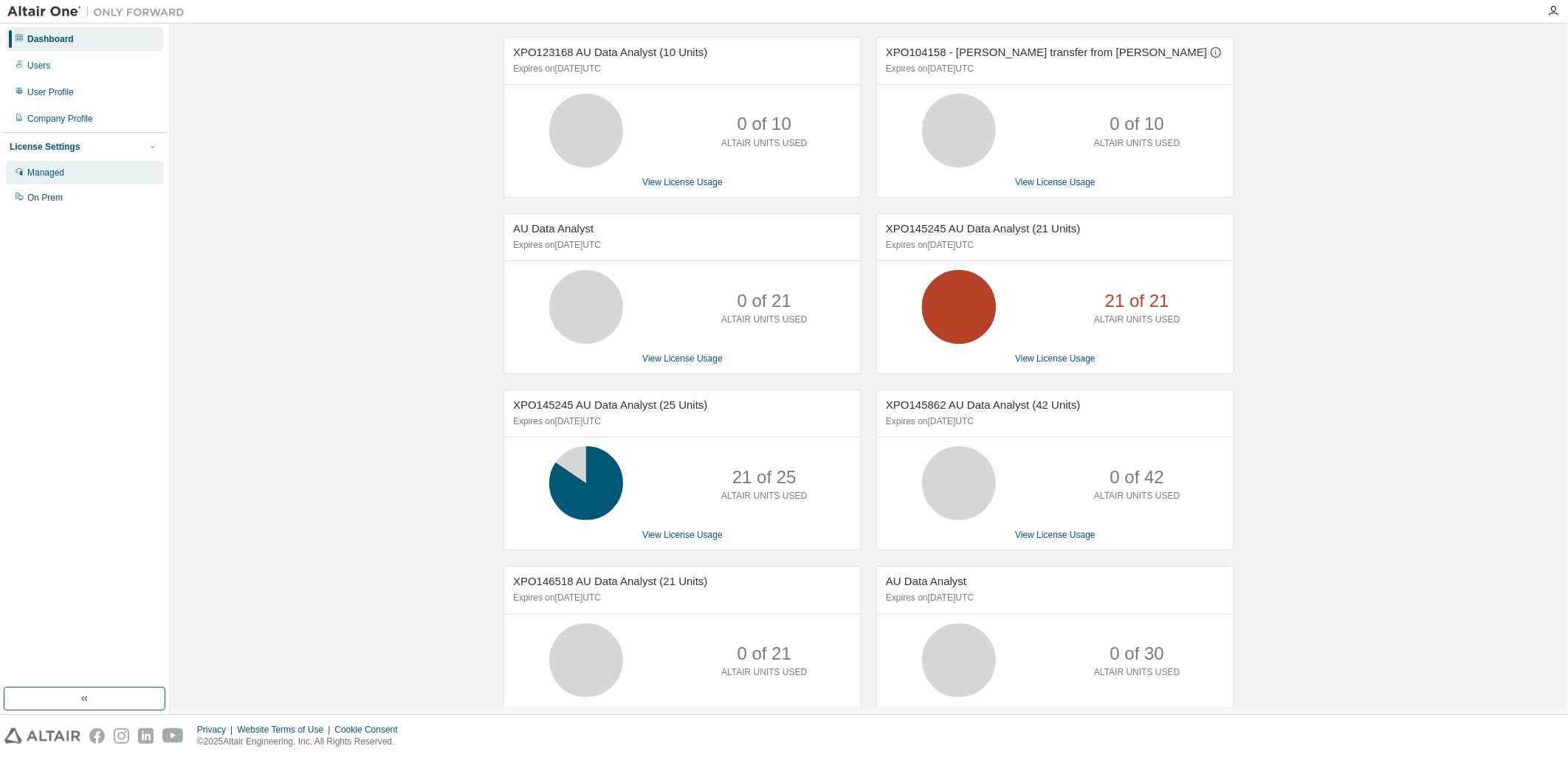
click at [42, 171] on div "Managed" at bounding box center [45, 172] width 37 height 12
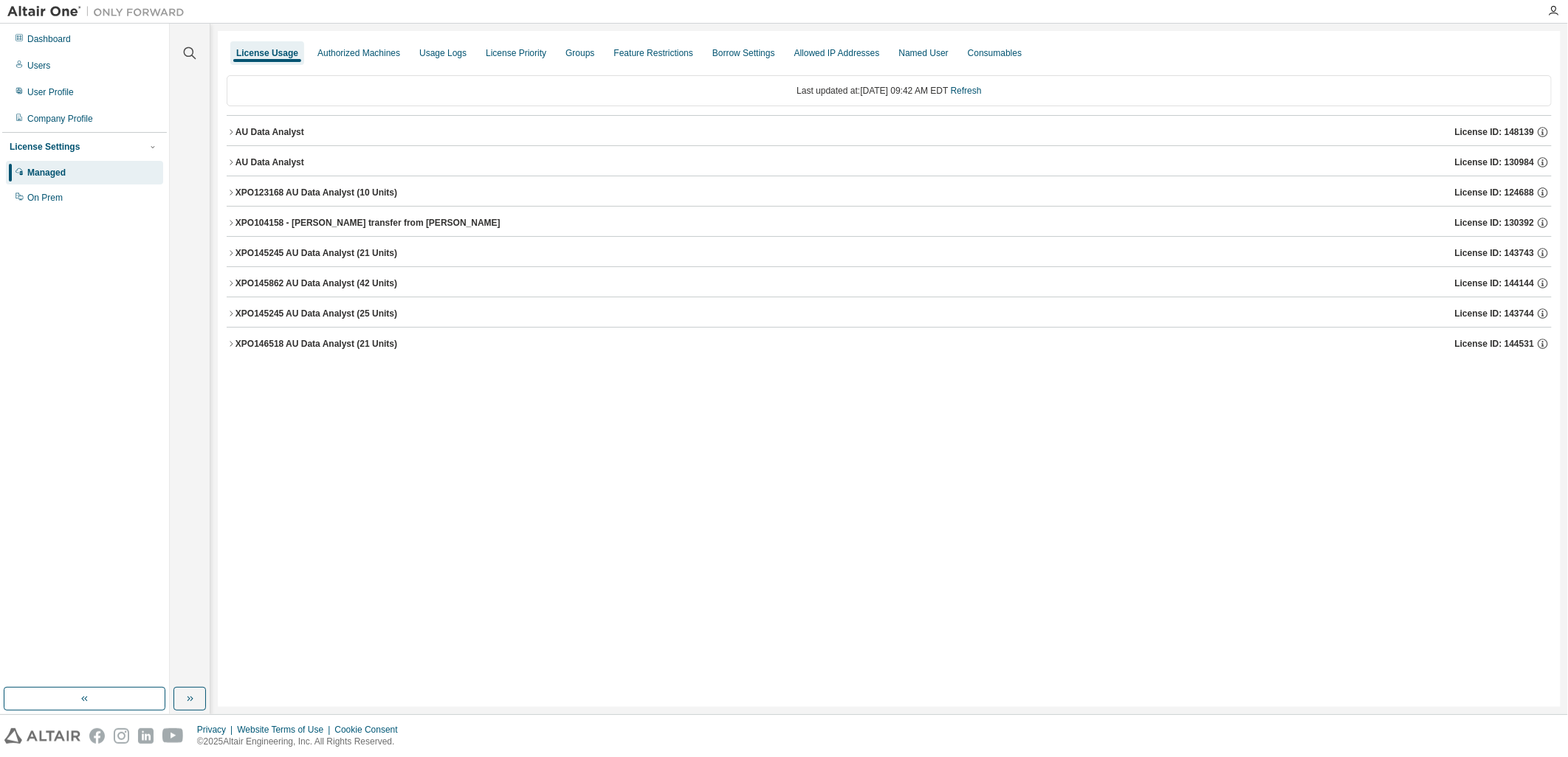
click at [231, 283] on icon "button" at bounding box center [231, 283] width 3 height 5
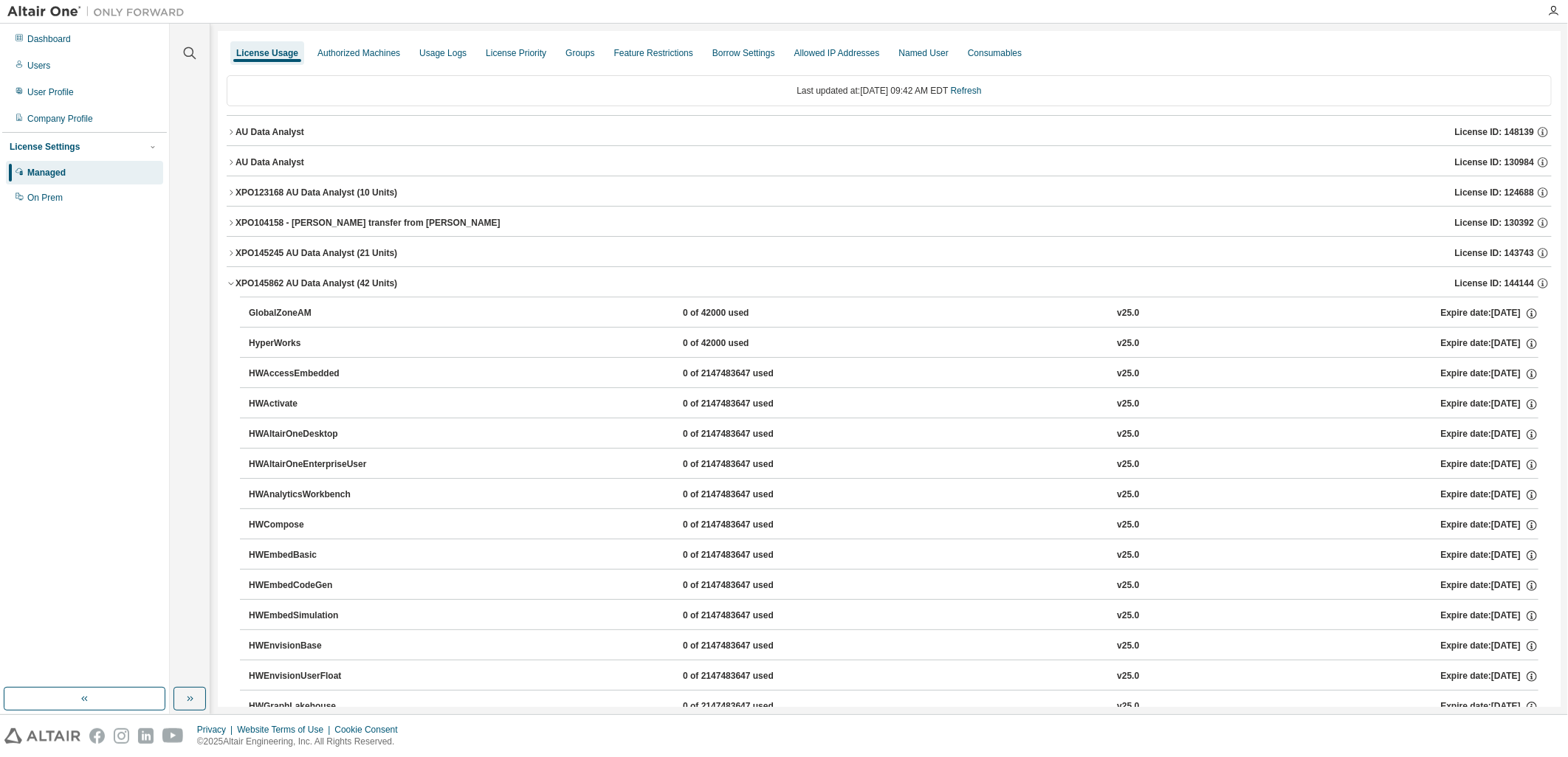
click at [231, 283] on icon "button" at bounding box center [230, 283] width 9 height 9
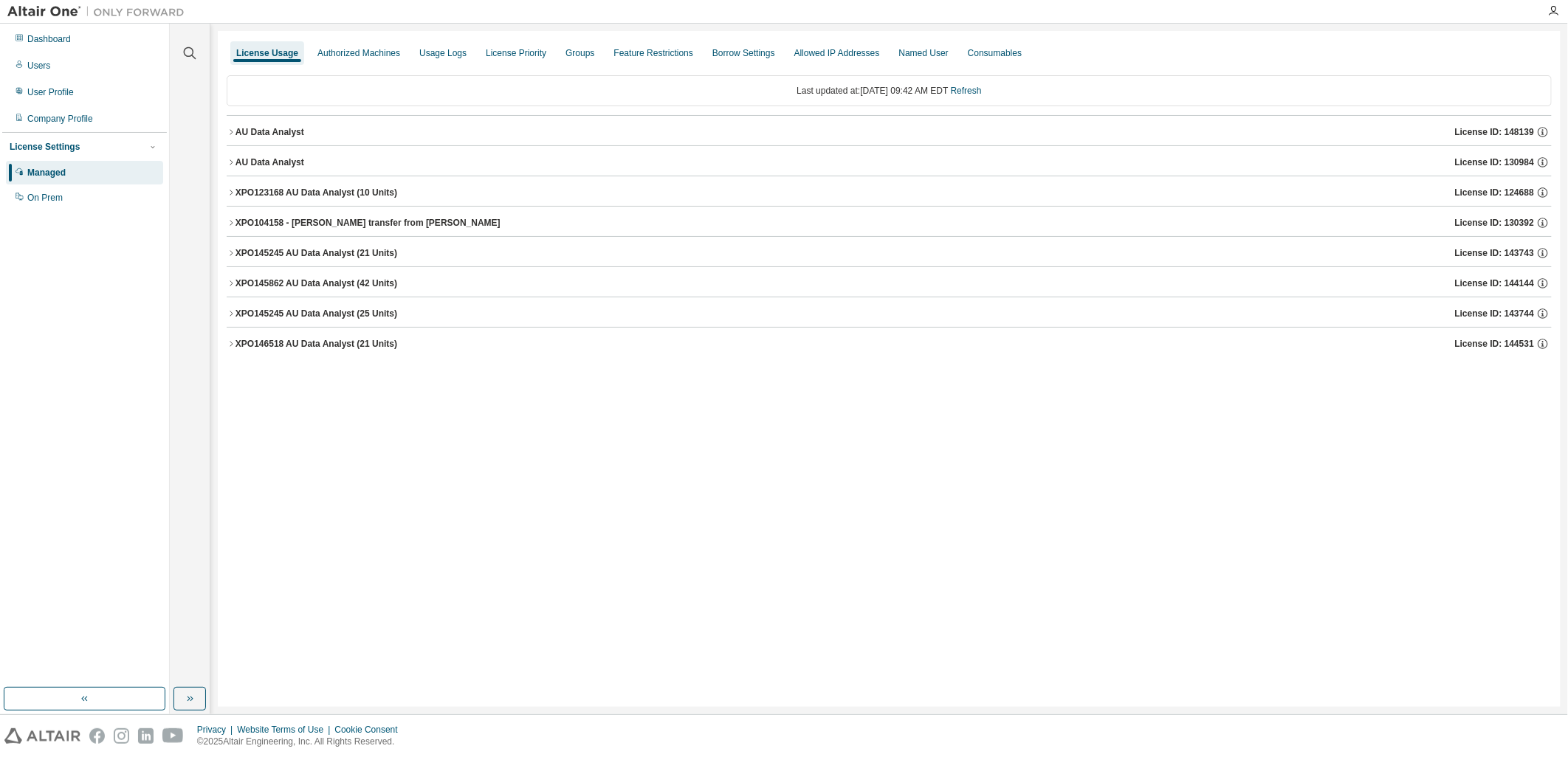
click at [231, 283] on icon "button" at bounding box center [231, 283] width 3 height 5
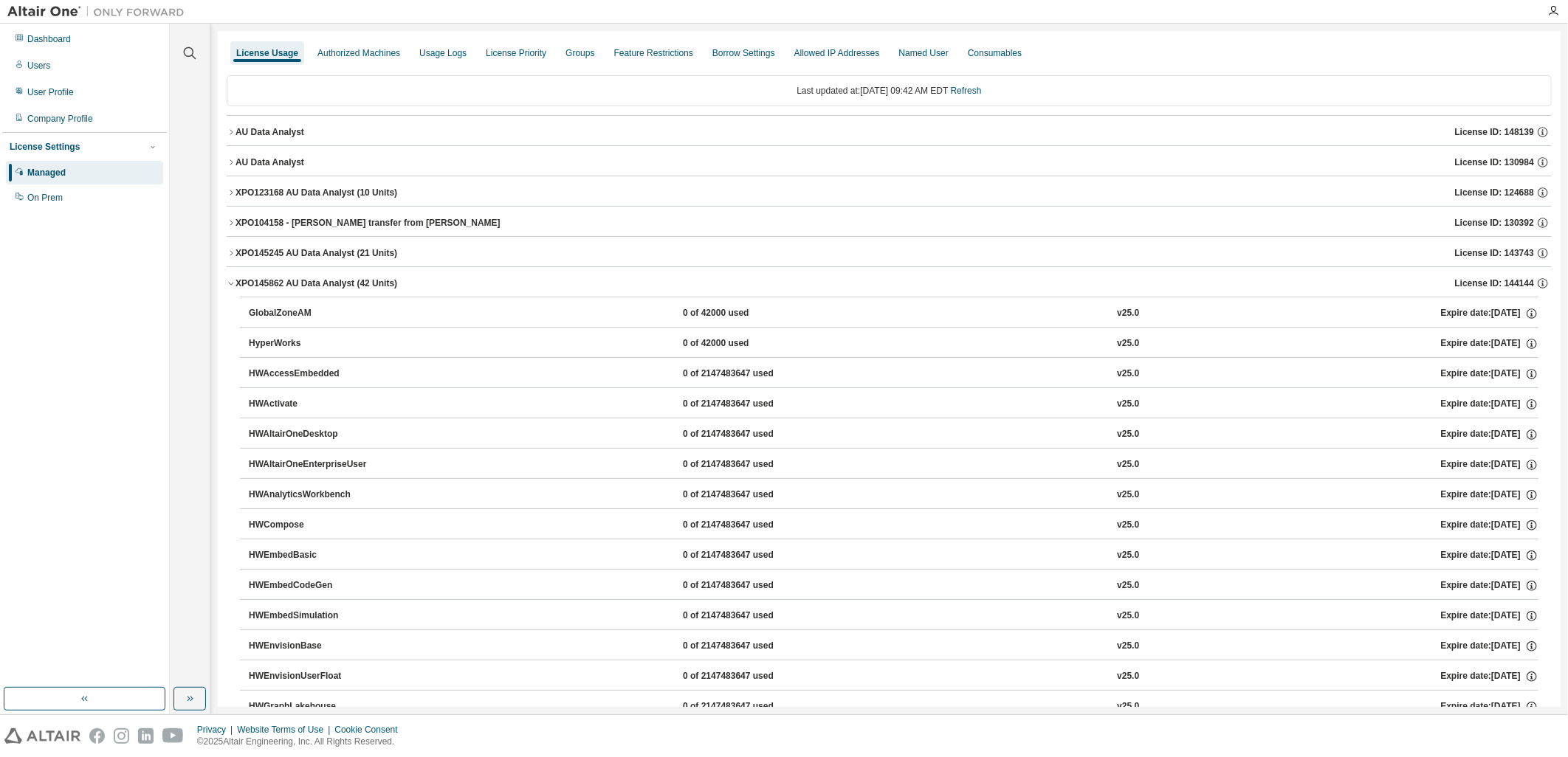
click at [231, 283] on icon "button" at bounding box center [230, 283] width 9 height 9
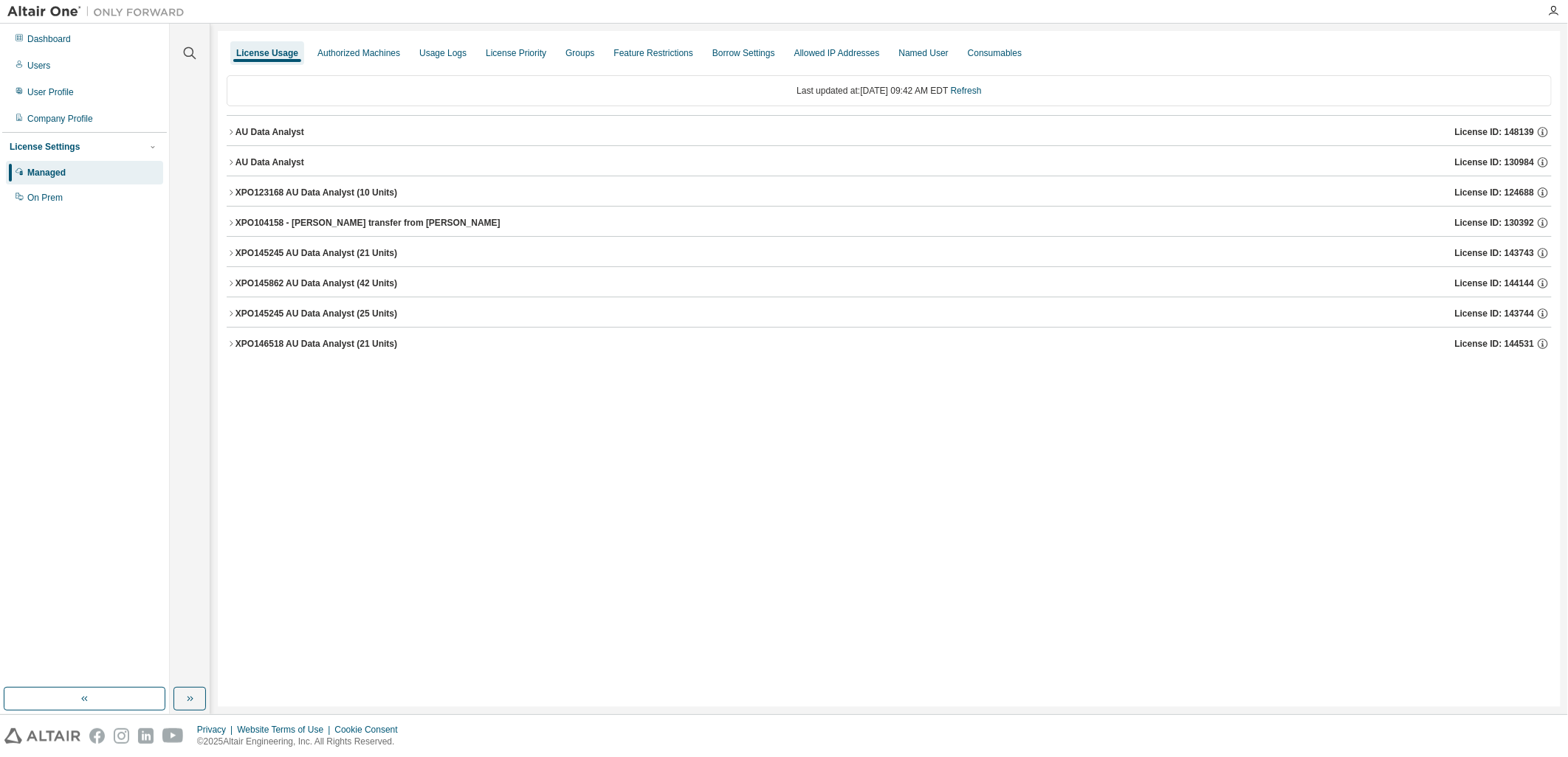
click at [230, 188] on icon "button" at bounding box center [230, 192] width 9 height 9
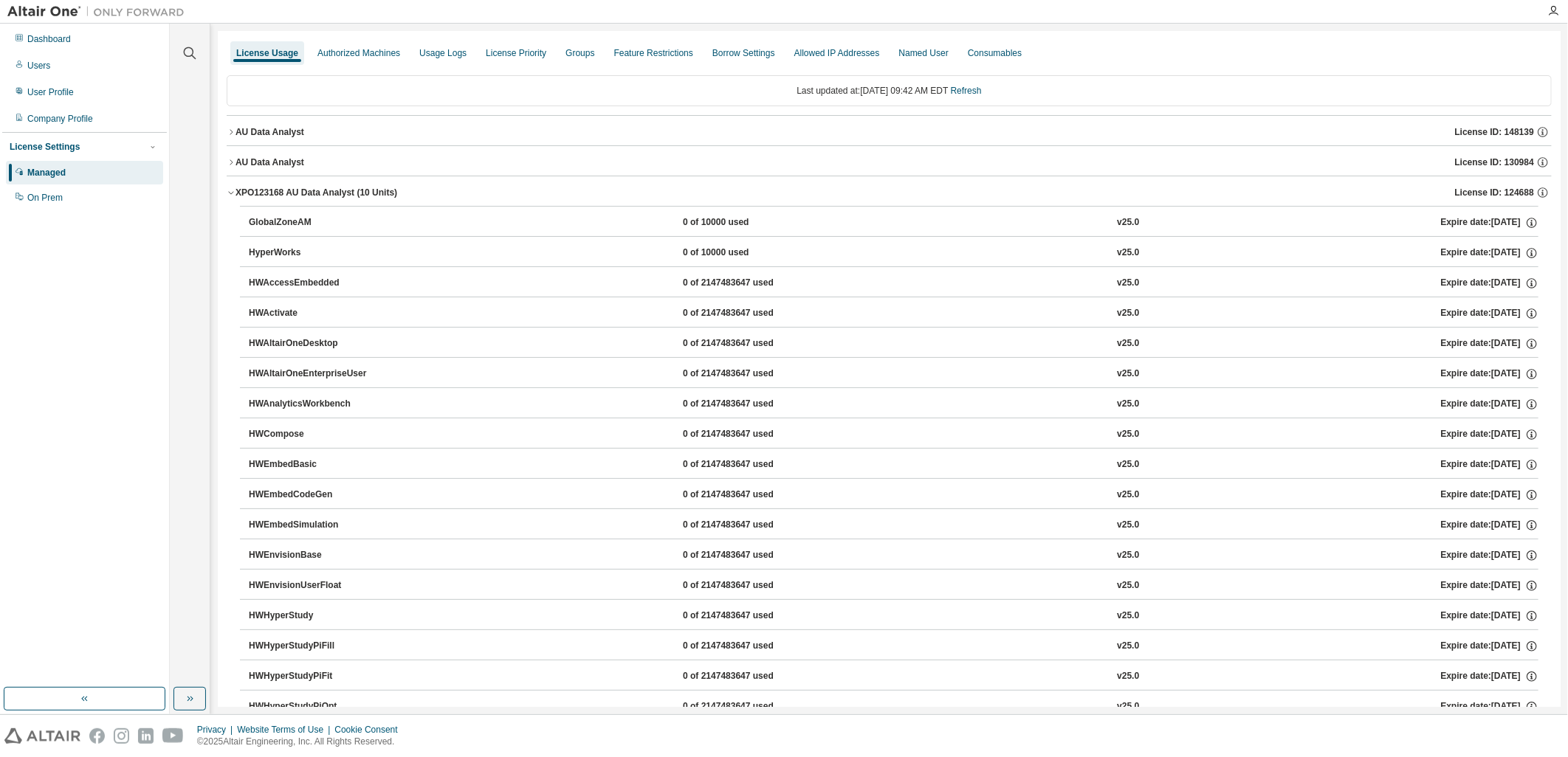
click at [230, 188] on span "button" at bounding box center [230, 192] width 9 height 9
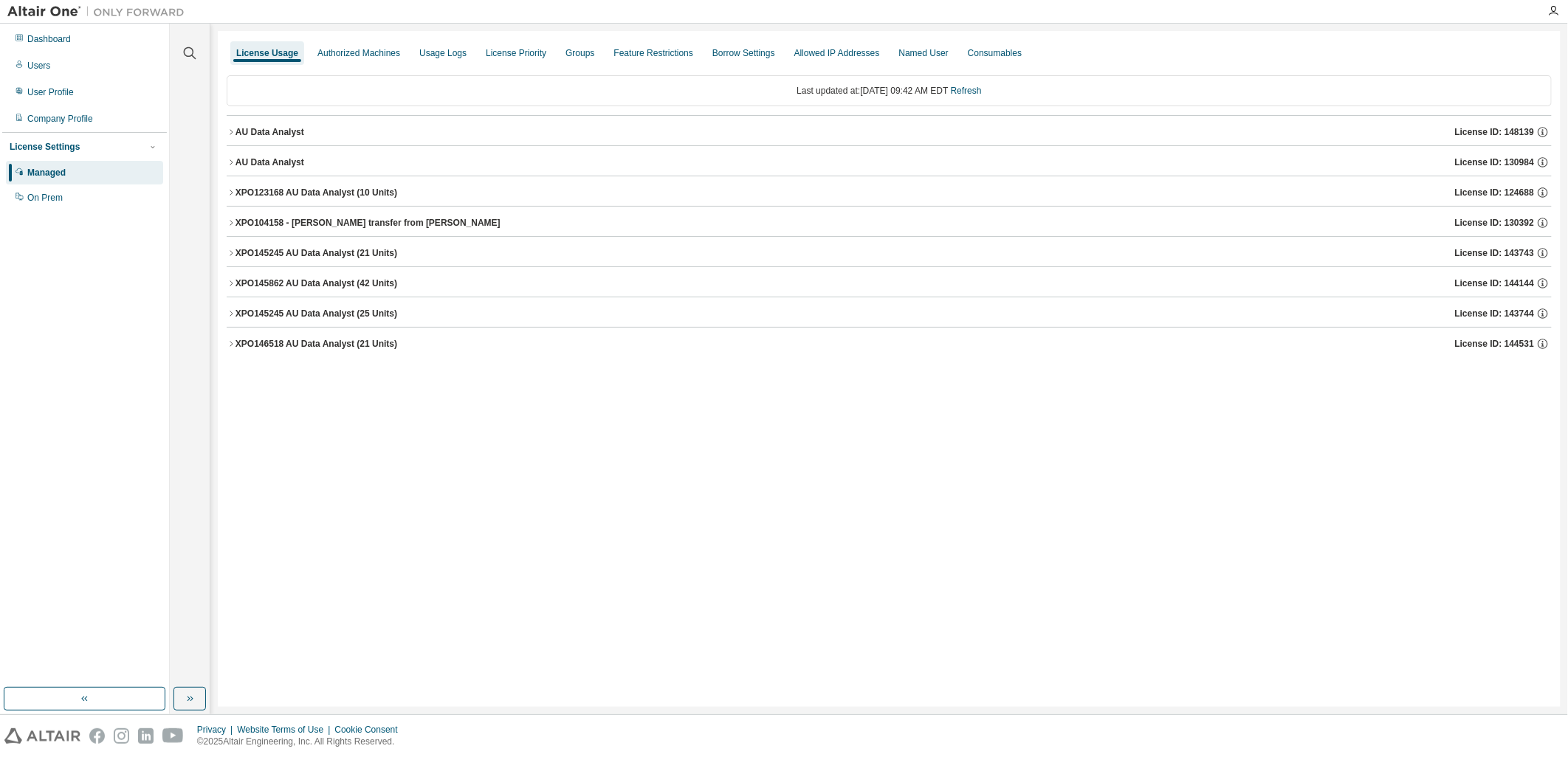
click at [229, 254] on icon "button" at bounding box center [230, 253] width 9 height 9
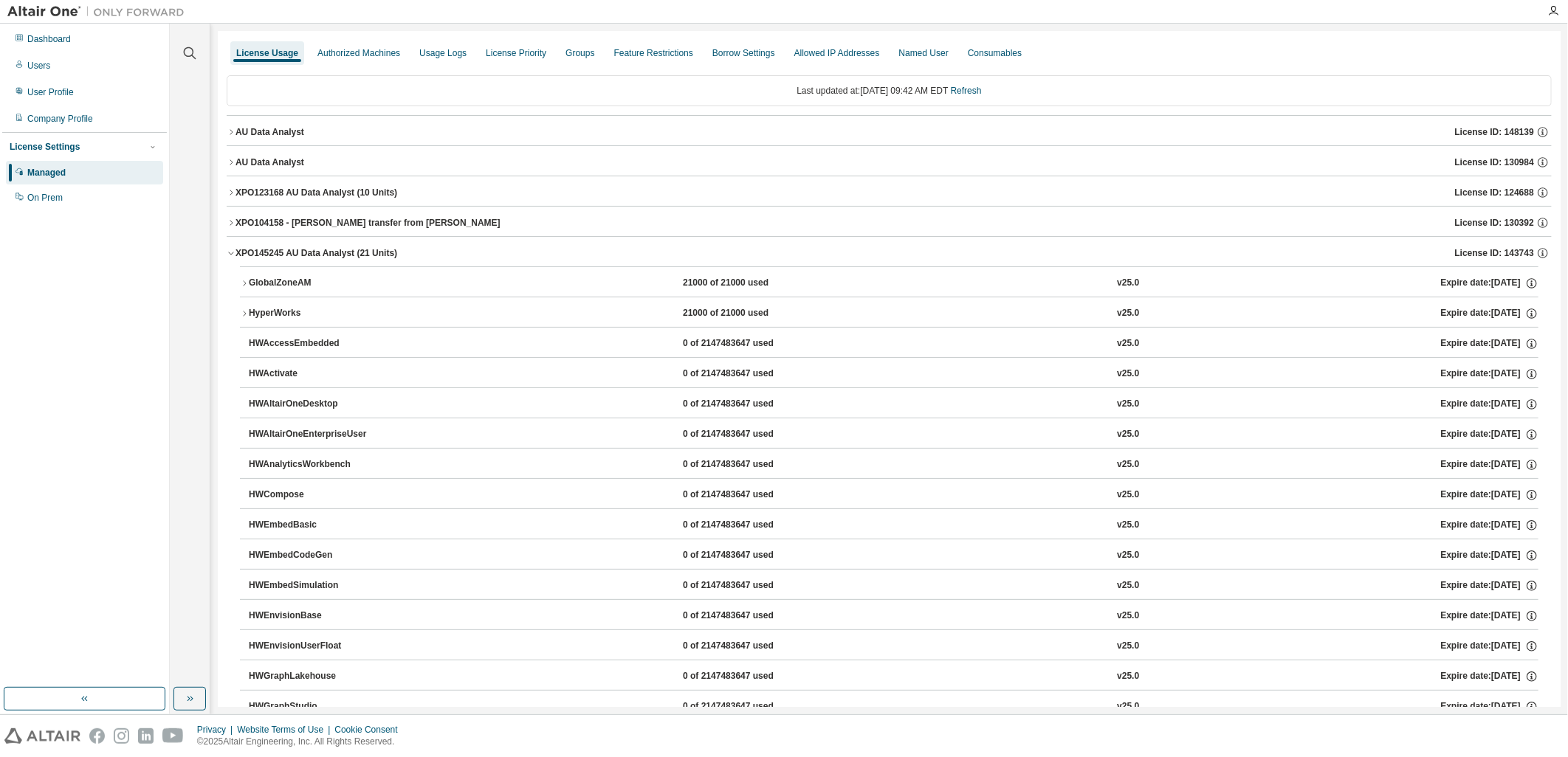
click at [229, 254] on icon "button" at bounding box center [230, 253] width 9 height 9
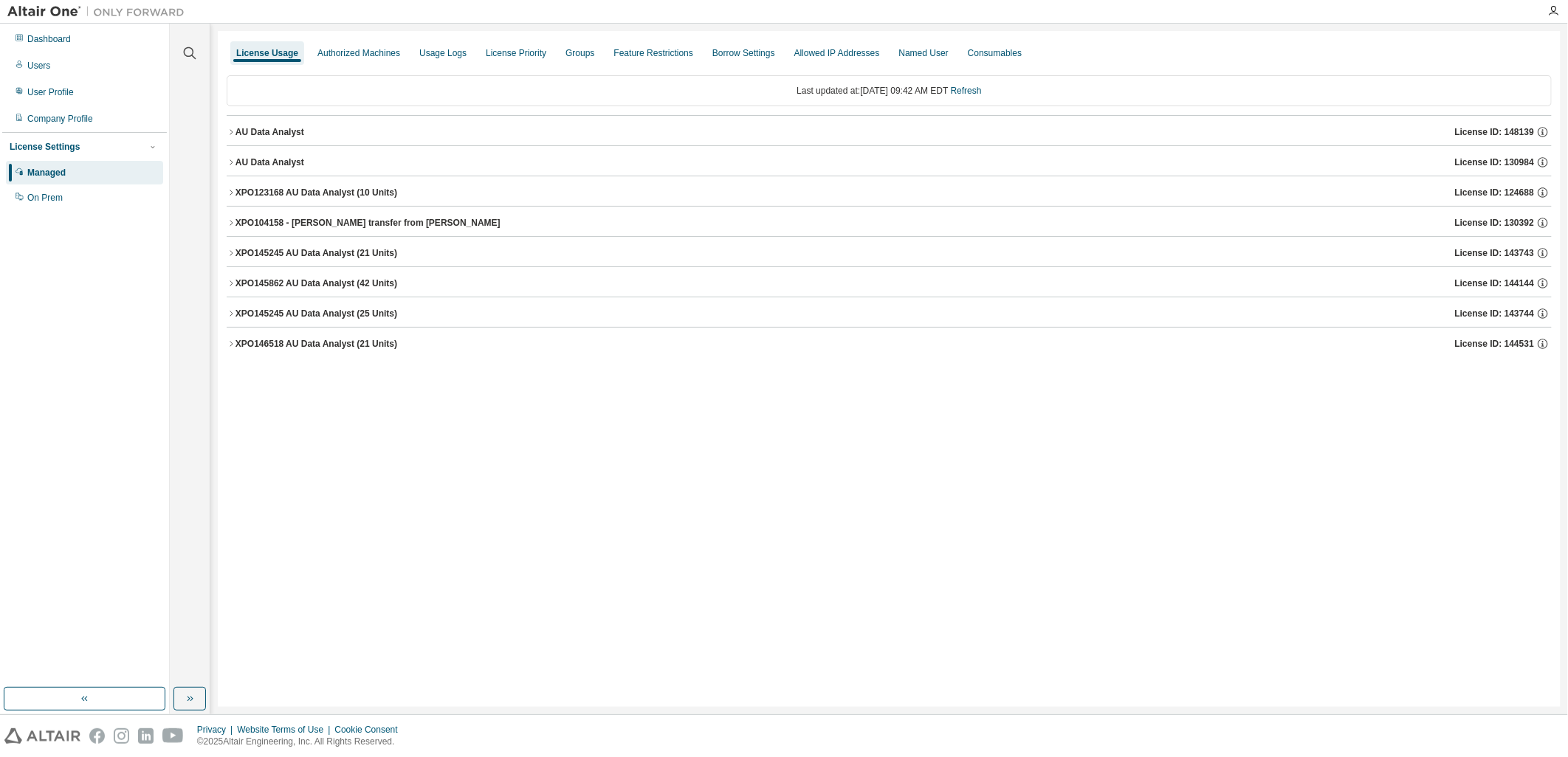
click at [230, 282] on icon "button" at bounding box center [231, 283] width 3 height 5
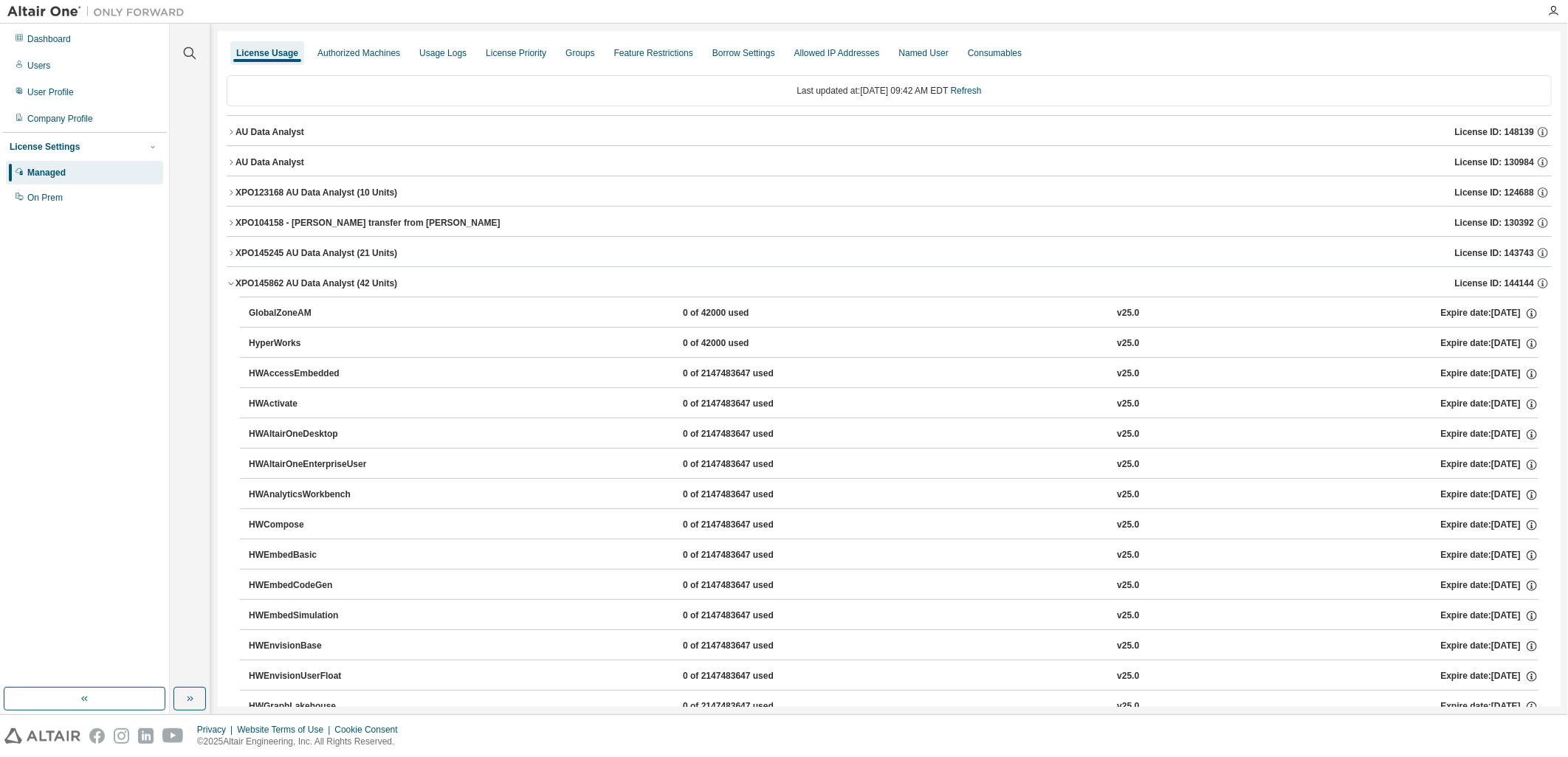
click at [230, 282] on icon "button" at bounding box center [230, 283] width 9 height 9
